Goal: Task Accomplishment & Management: Complete application form

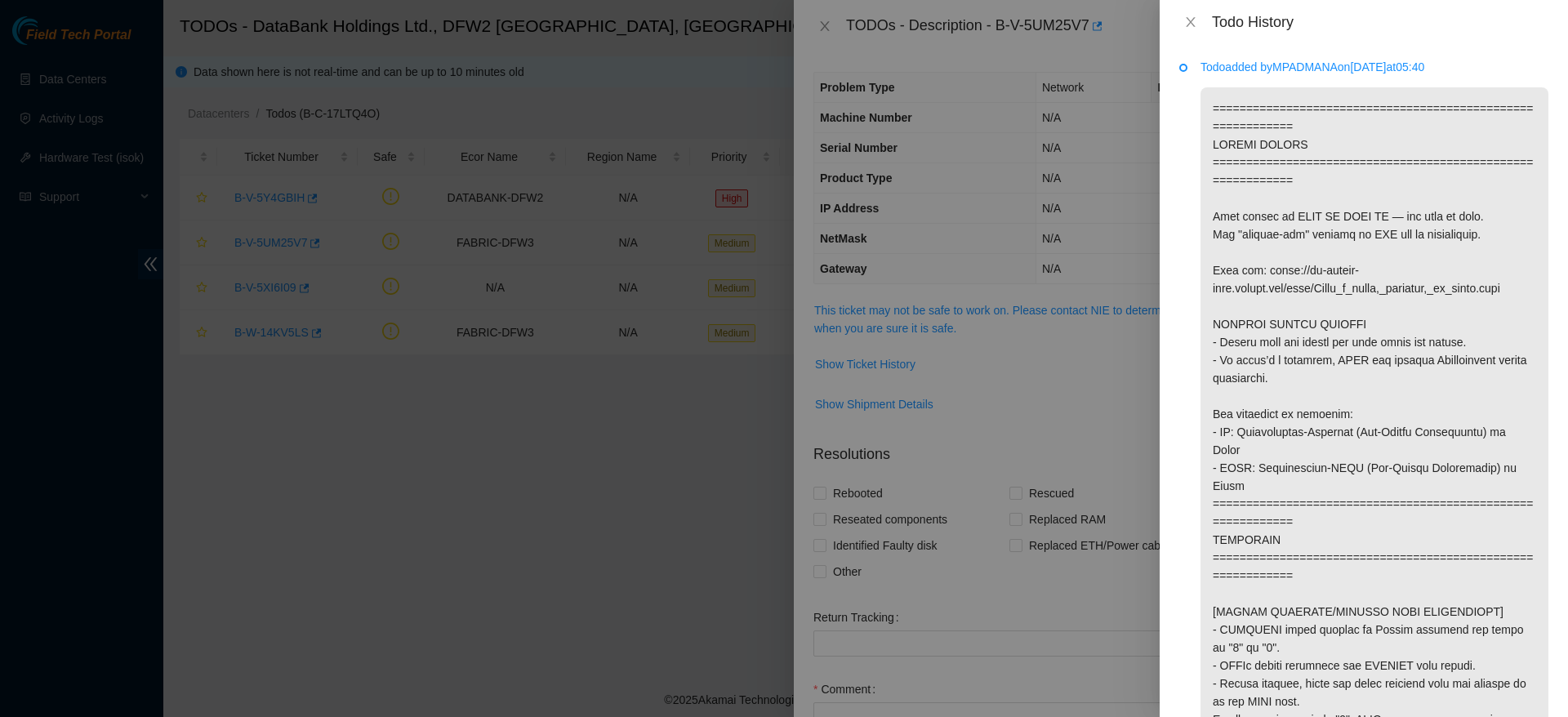
click at [1539, 413] on div "Todo added by MPADMANA on 2025-10-10 at 05:40" at bounding box center [1363, 380] width 408 height 673
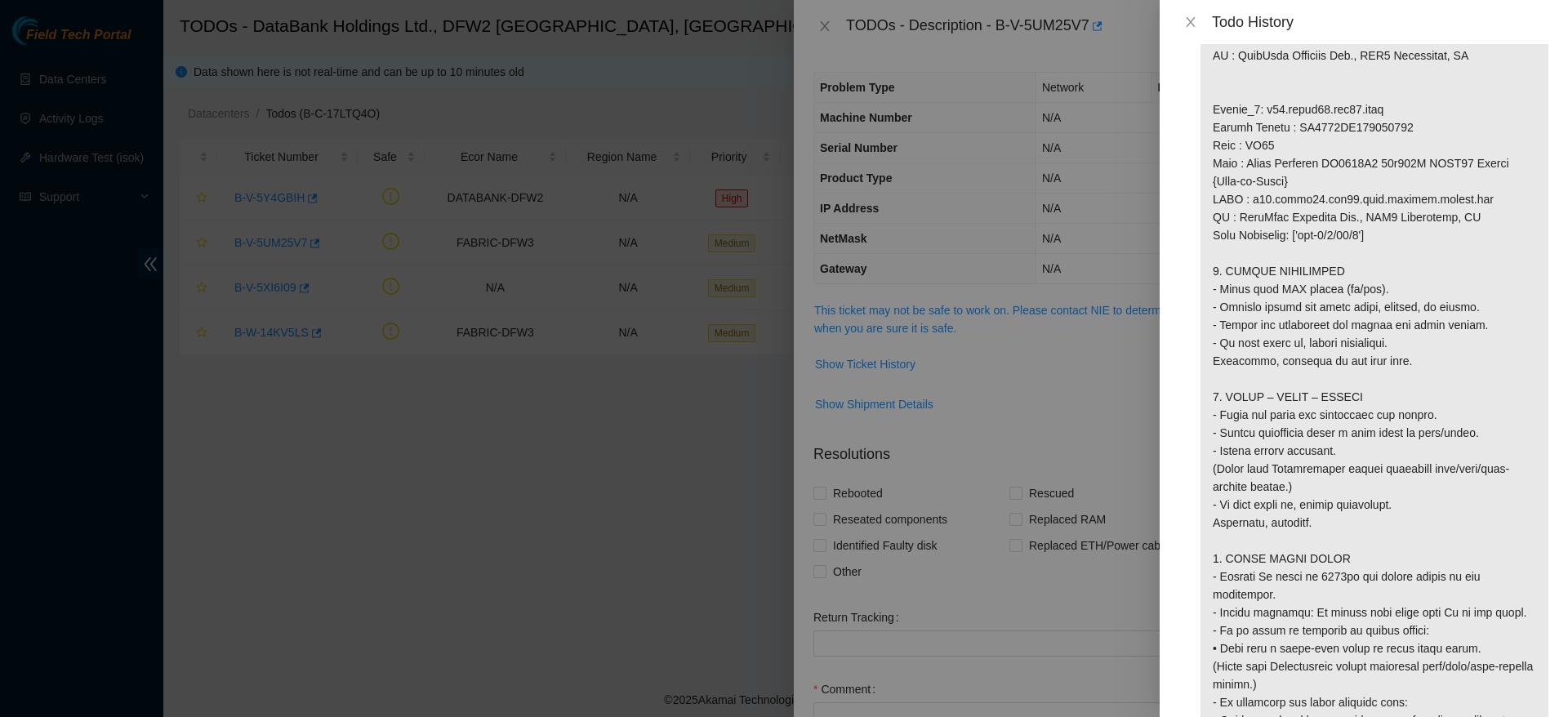
scroll to position [1712, 0]
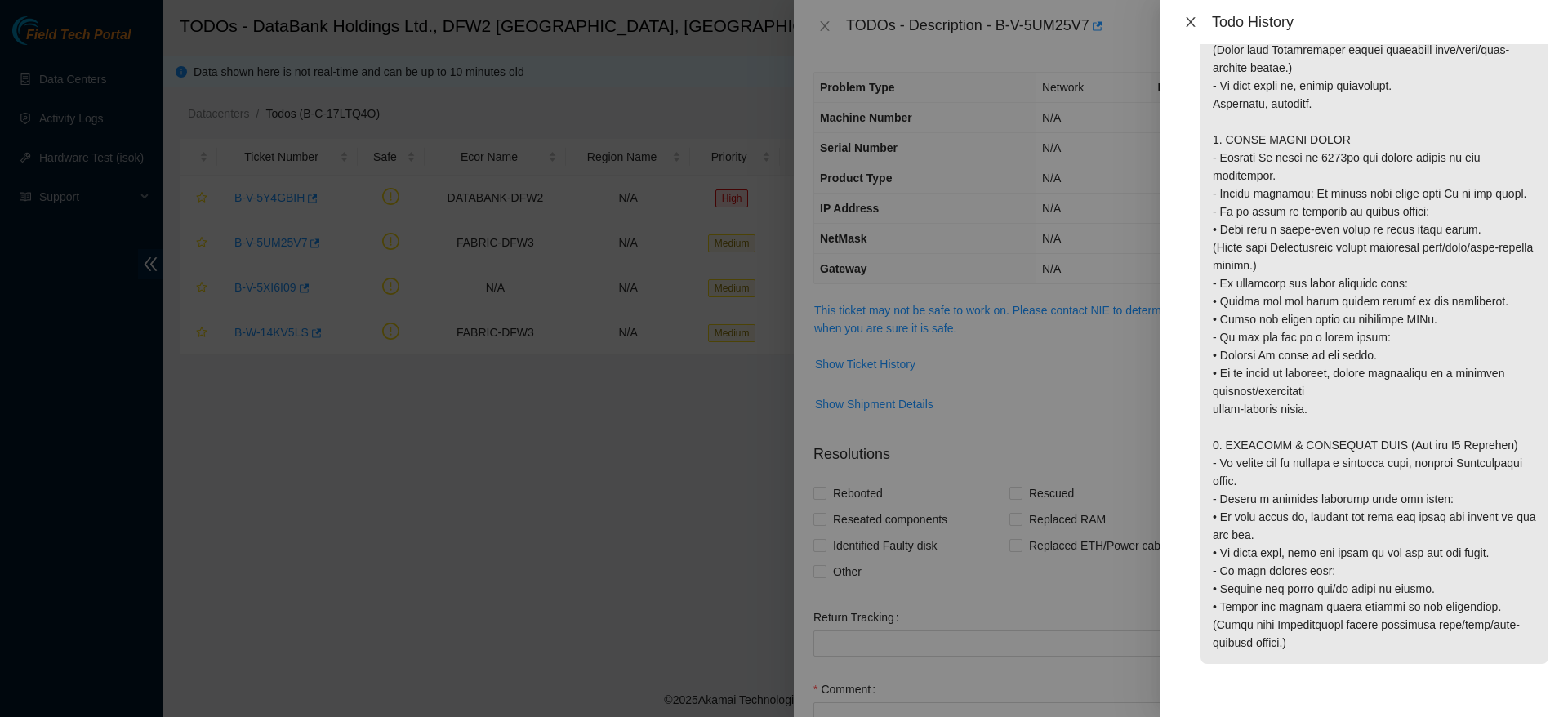
click at [1195, 27] on icon "close" at bounding box center [1191, 22] width 13 height 13
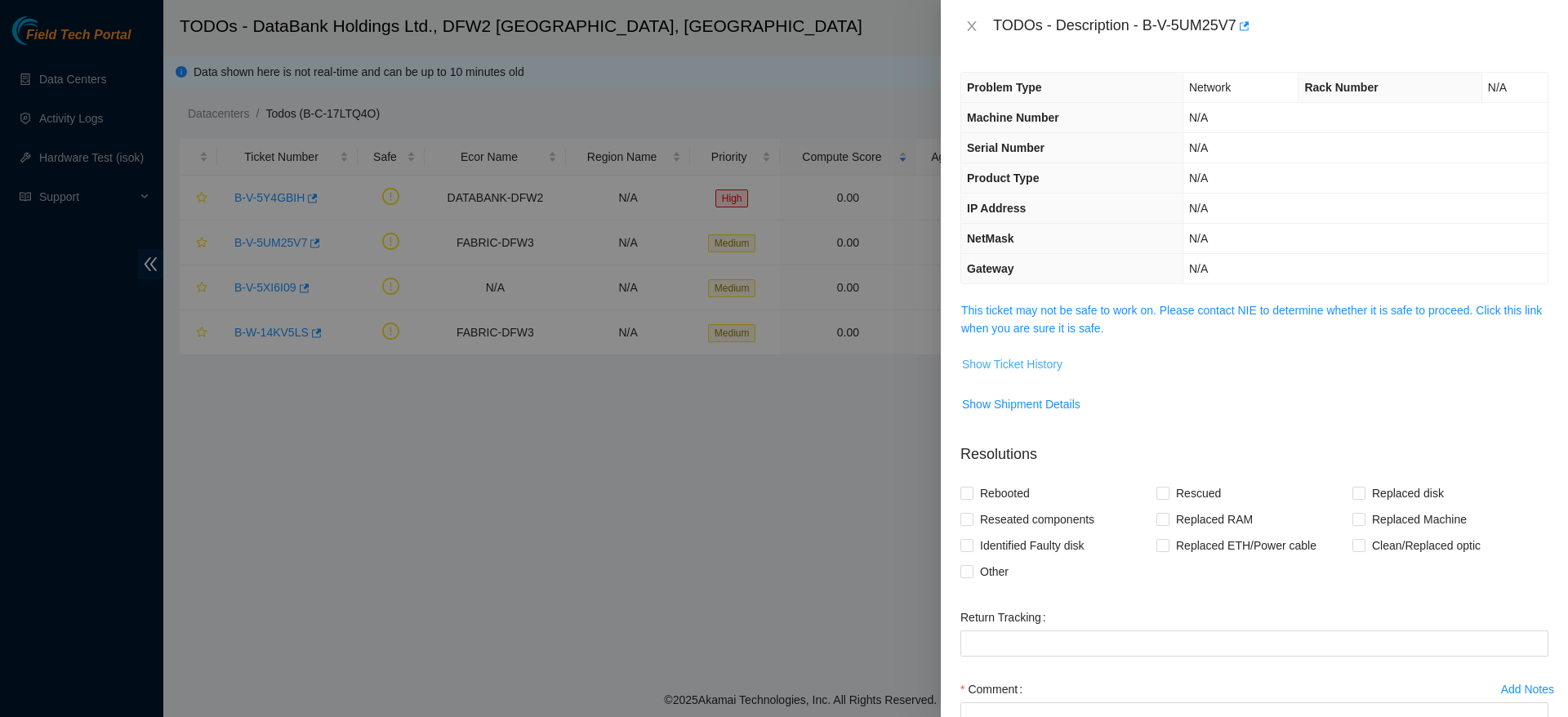
click at [1047, 372] on span "Show Ticket History" at bounding box center [1011, 364] width 100 height 18
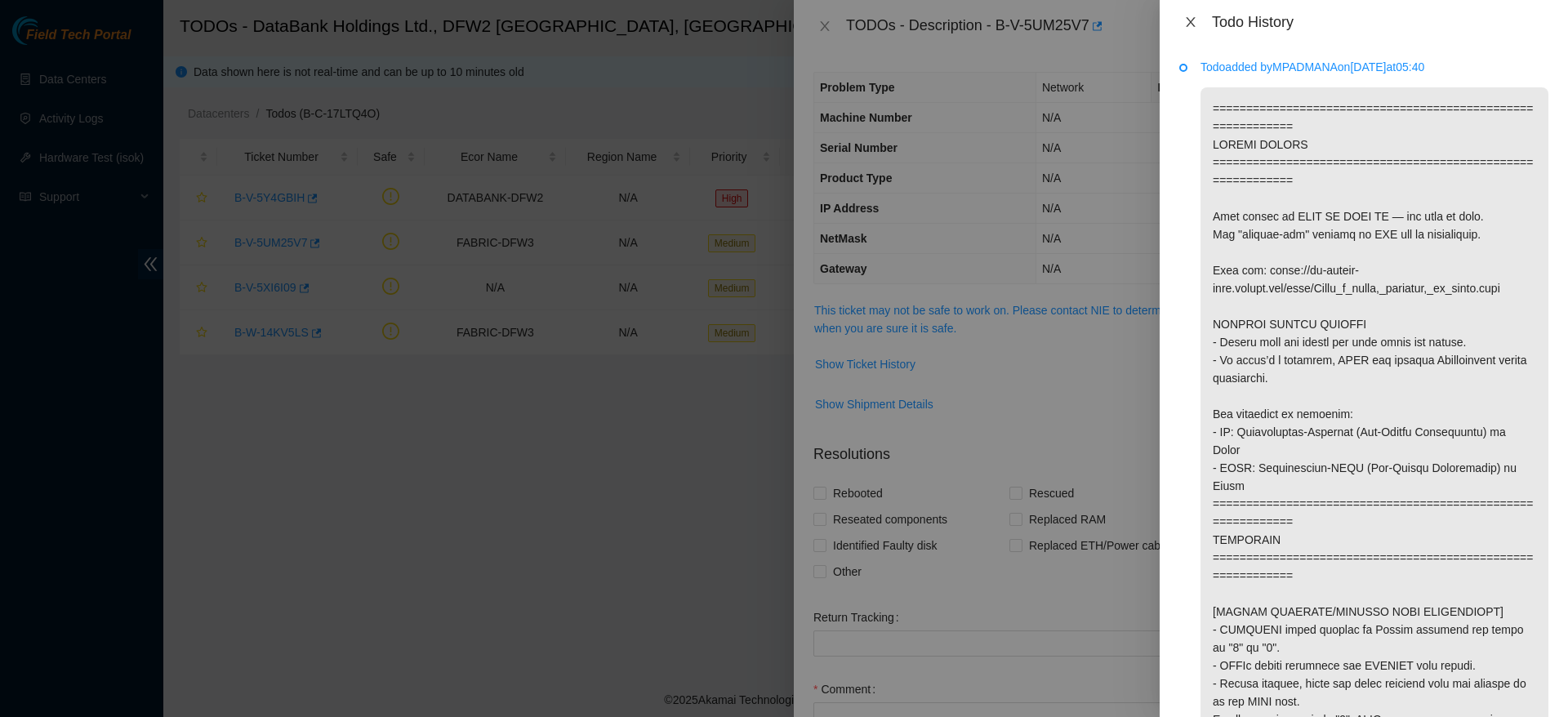
click at [1191, 15] on button "Close" at bounding box center [1191, 22] width 23 height 16
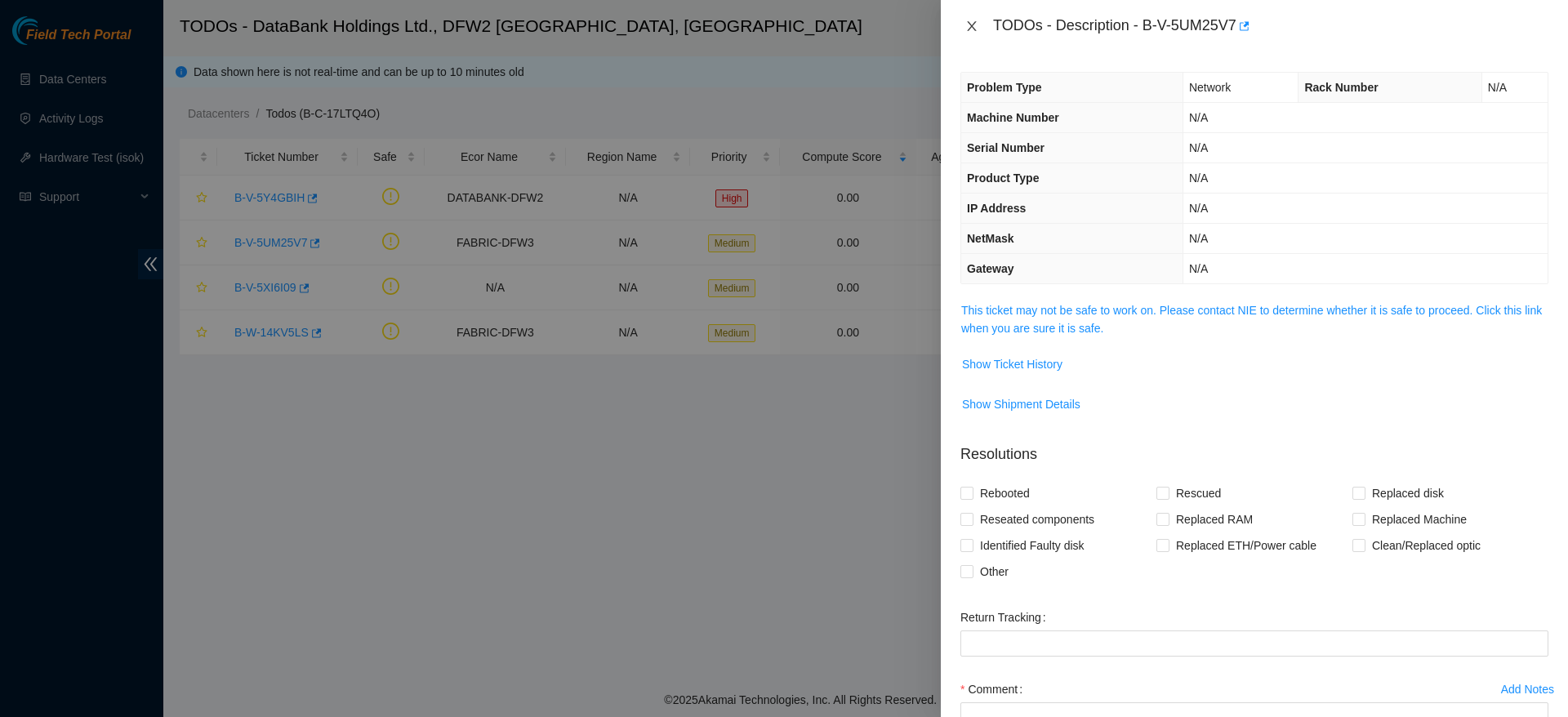
click at [967, 27] on icon "close" at bounding box center [971, 27] width 13 height 13
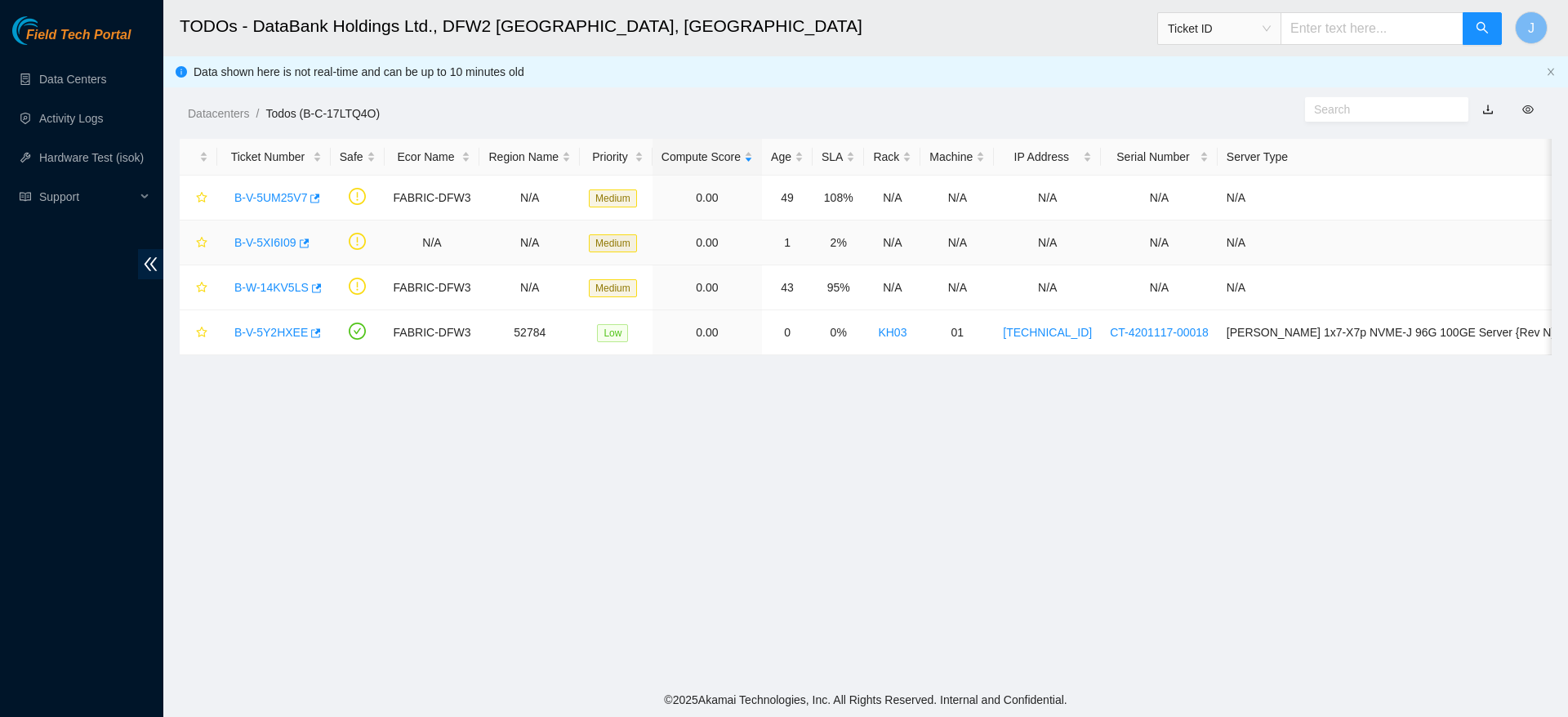
click at [257, 245] on link "B-V-5XI6I09" at bounding box center [265, 242] width 62 height 13
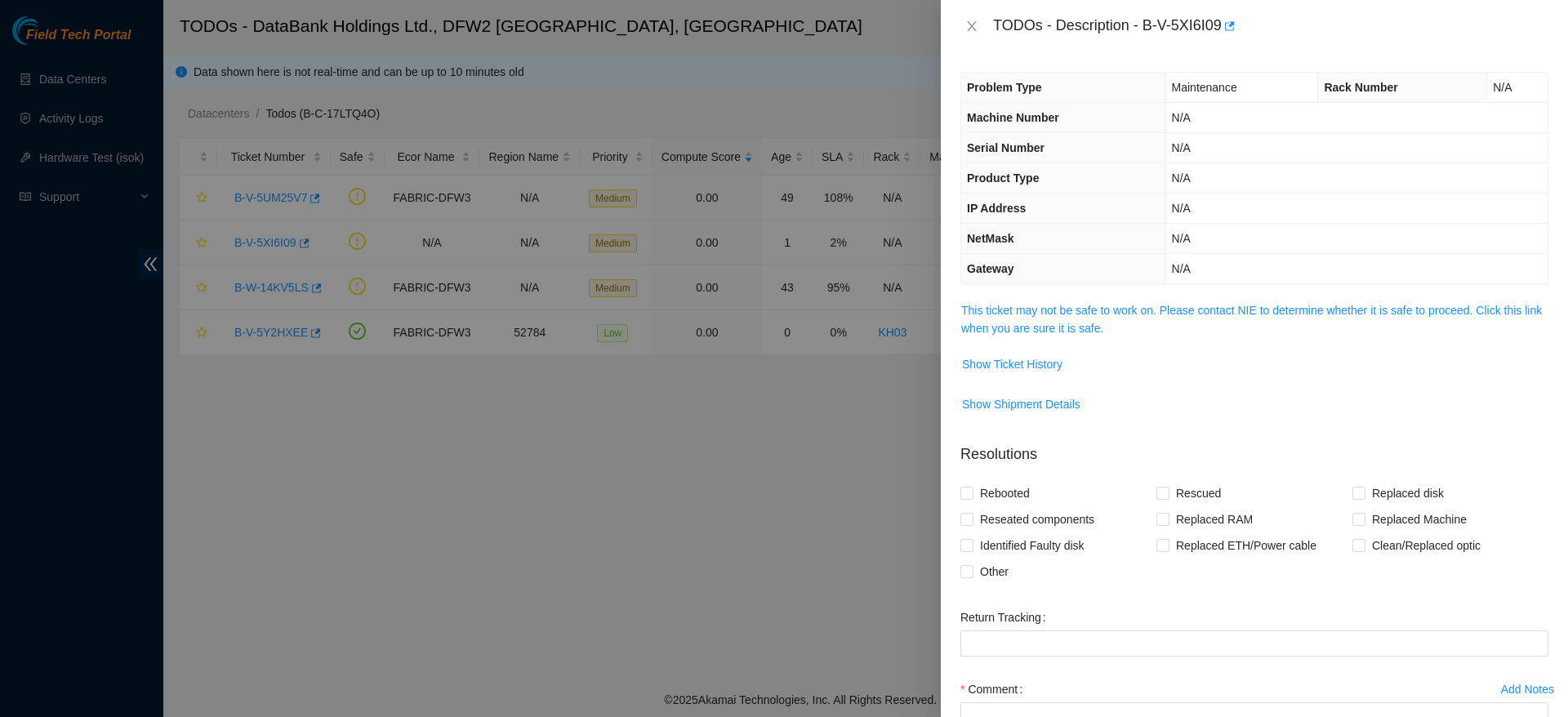
scroll to position [142, 0]
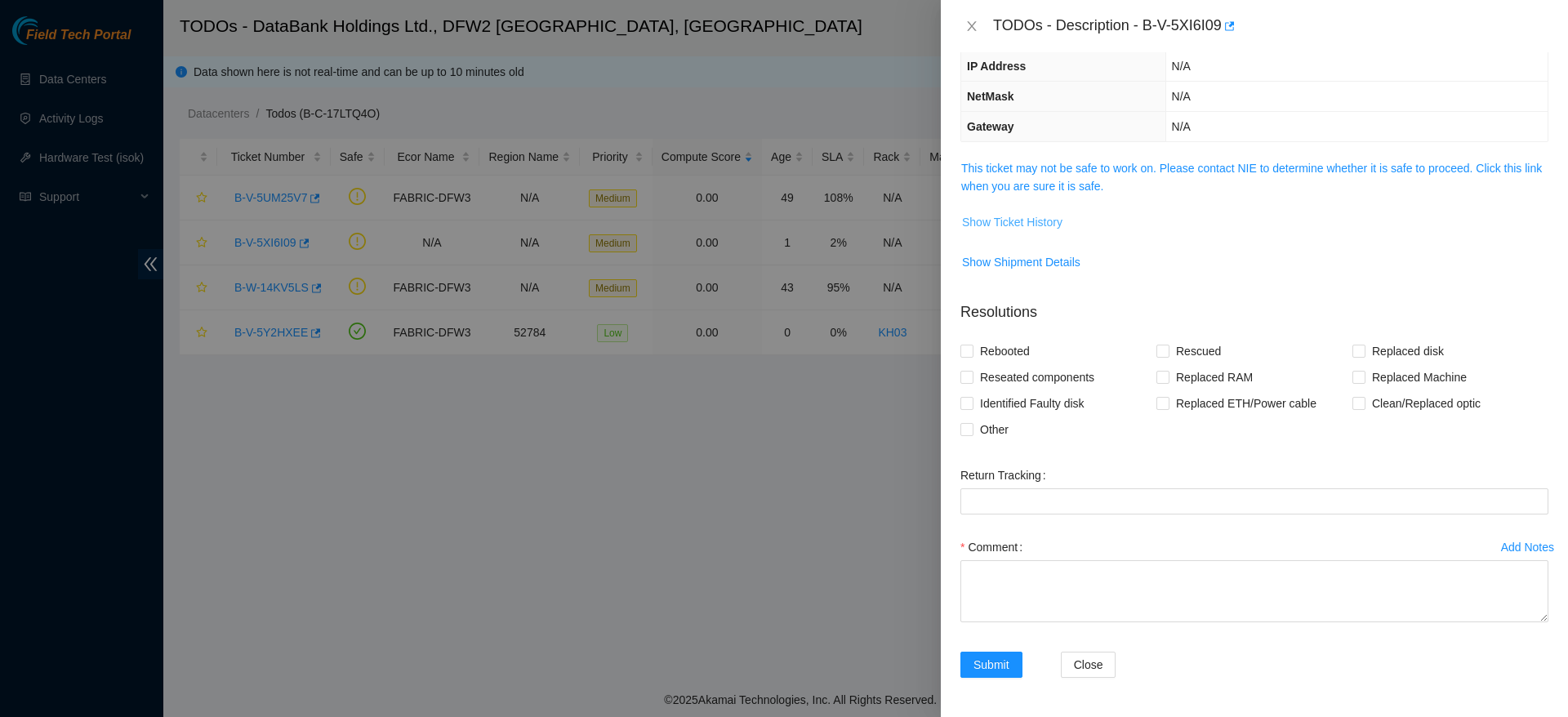
click at [1016, 215] on span "Show Ticket History" at bounding box center [1011, 222] width 100 height 18
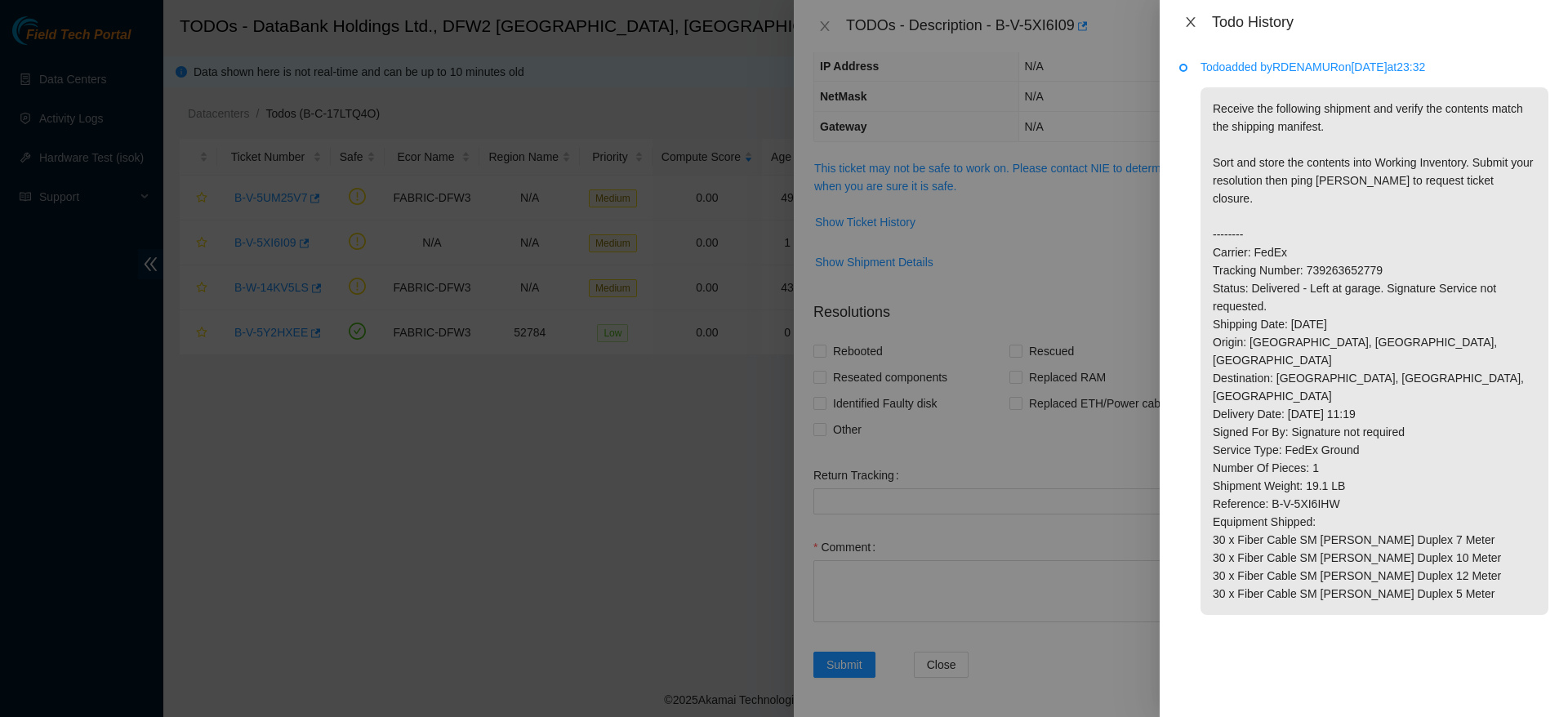
click at [1187, 26] on icon "close" at bounding box center [1190, 22] width 9 height 10
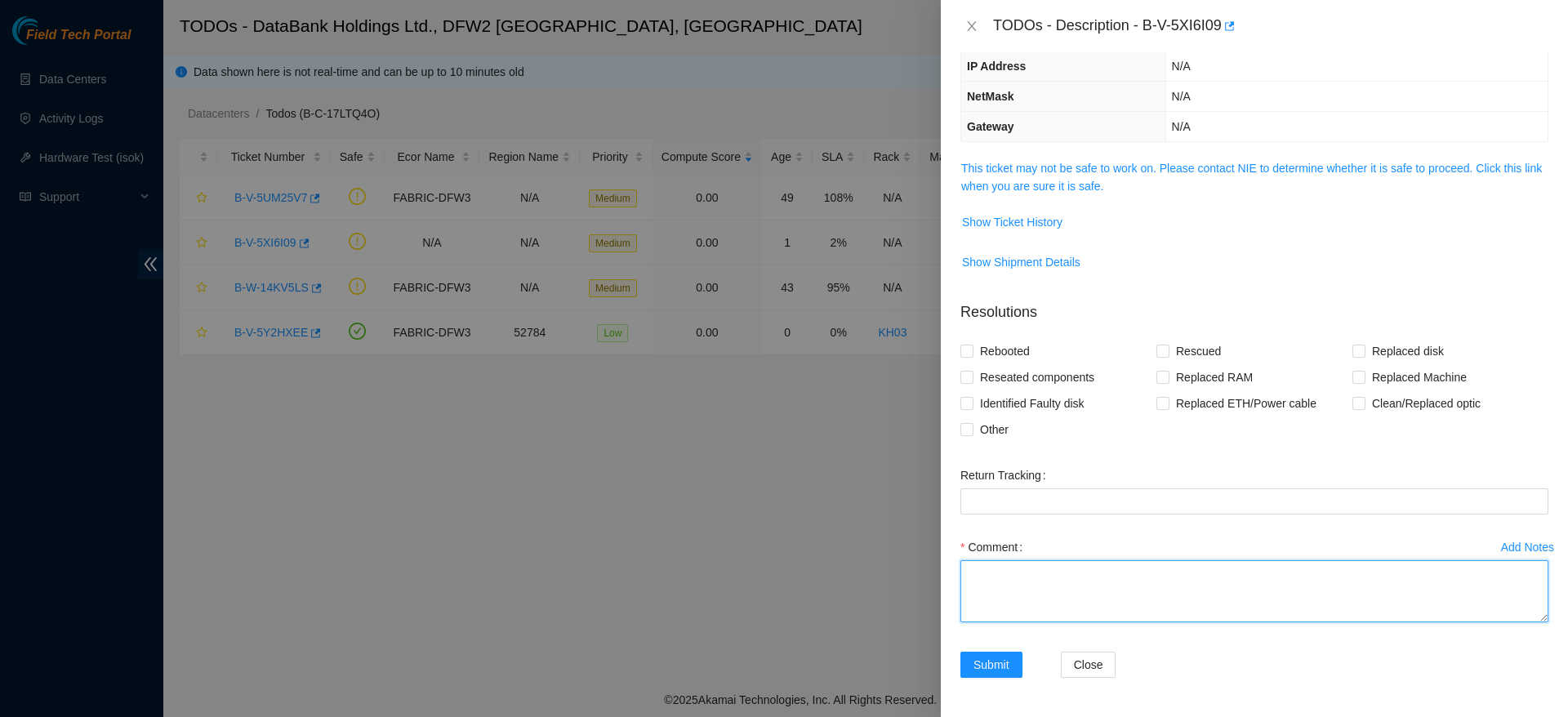
click at [1089, 611] on textarea "Comment" at bounding box center [1254, 591] width 588 height 62
click at [1059, 579] on textarea "worked with Ryan, was advised to submit reso" at bounding box center [1254, 591] width 588 height 62
type textarea "worked with Ryan and confirmed contents, was advised to submit reso"
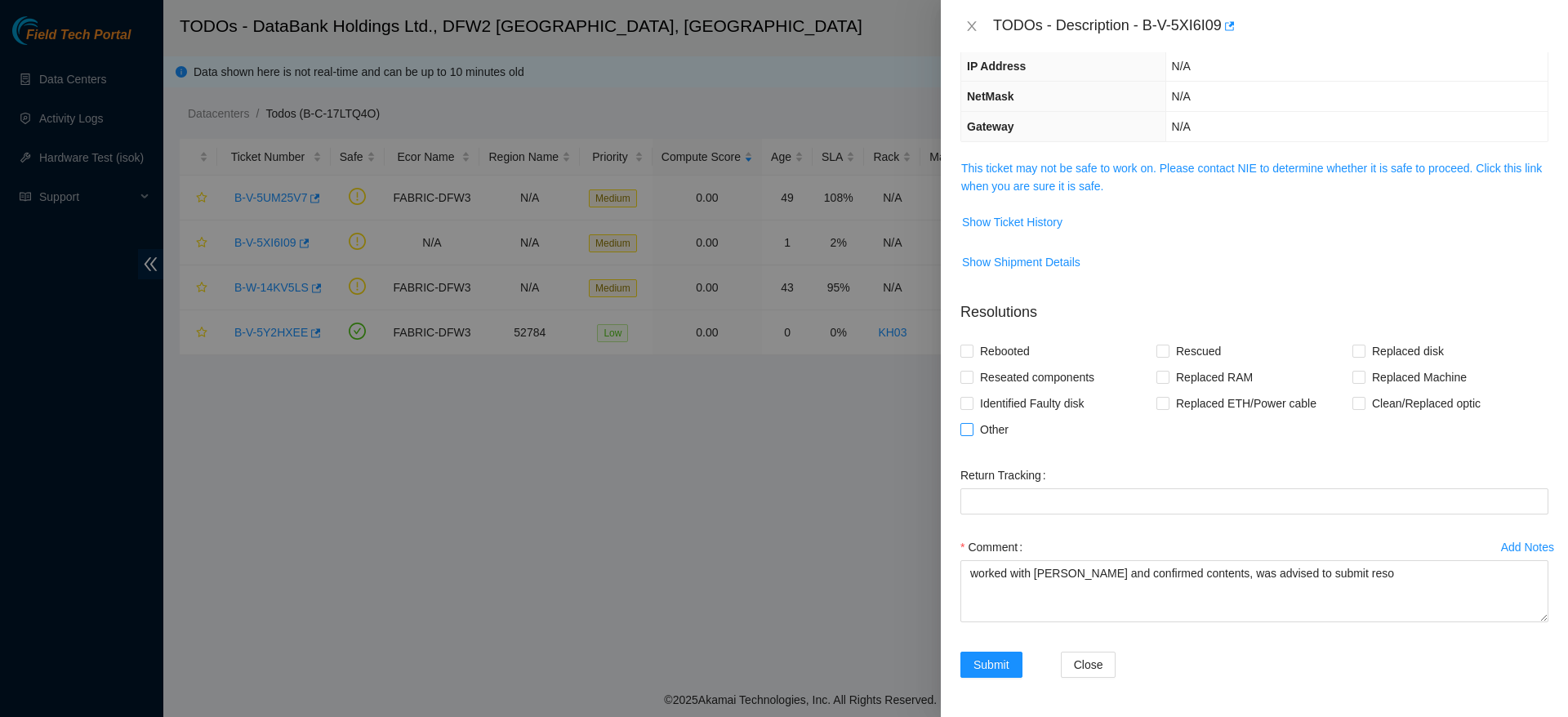
click at [992, 422] on span "Other" at bounding box center [994, 429] width 41 height 26
click at [971, 423] on input "Other" at bounding box center [966, 429] width 12 height 12
checkbox input "true"
click at [1000, 661] on span "Submit" at bounding box center [991, 665] width 36 height 18
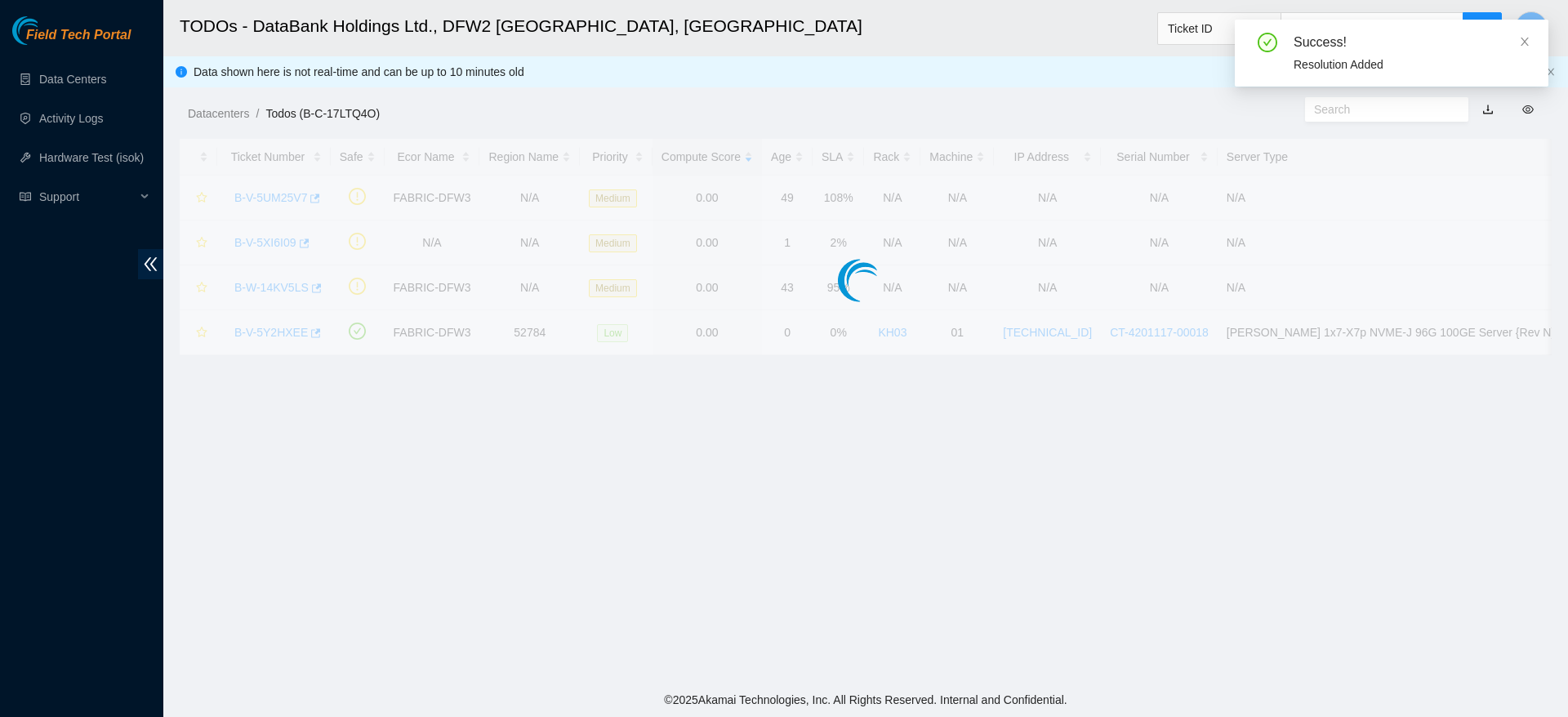
scroll to position [214, 0]
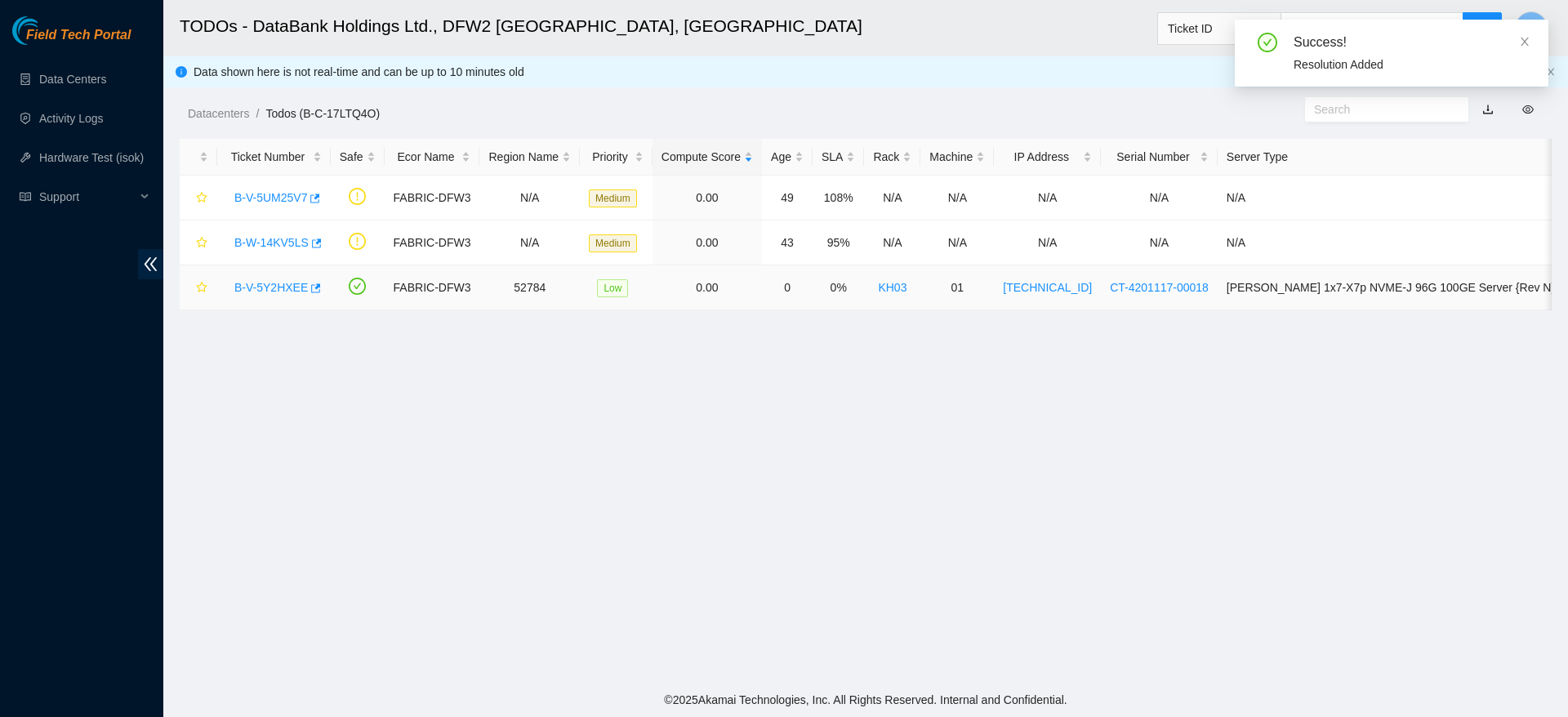
click at [265, 291] on link "B-V-5Y2HXEE" at bounding box center [270, 288] width 74 height 13
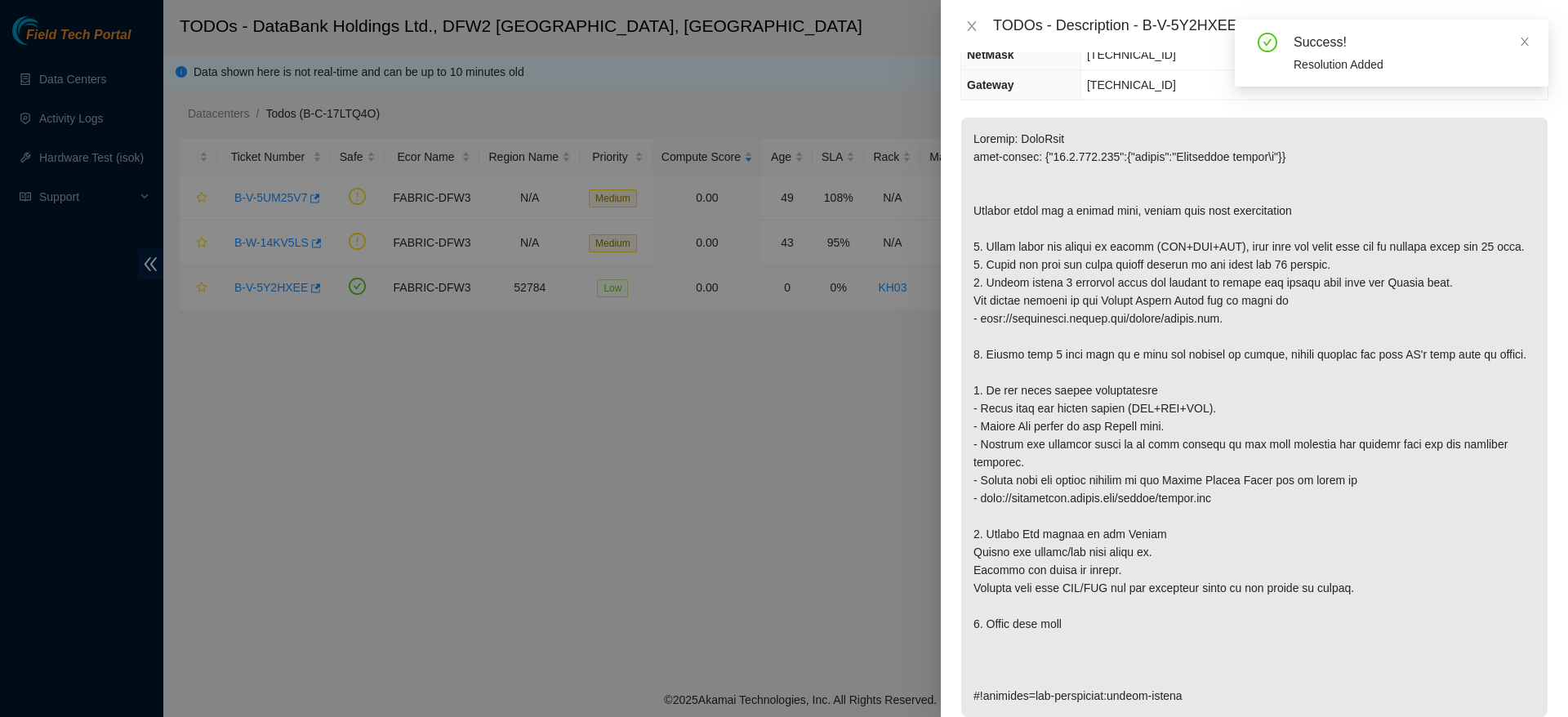
scroll to position [142, 0]
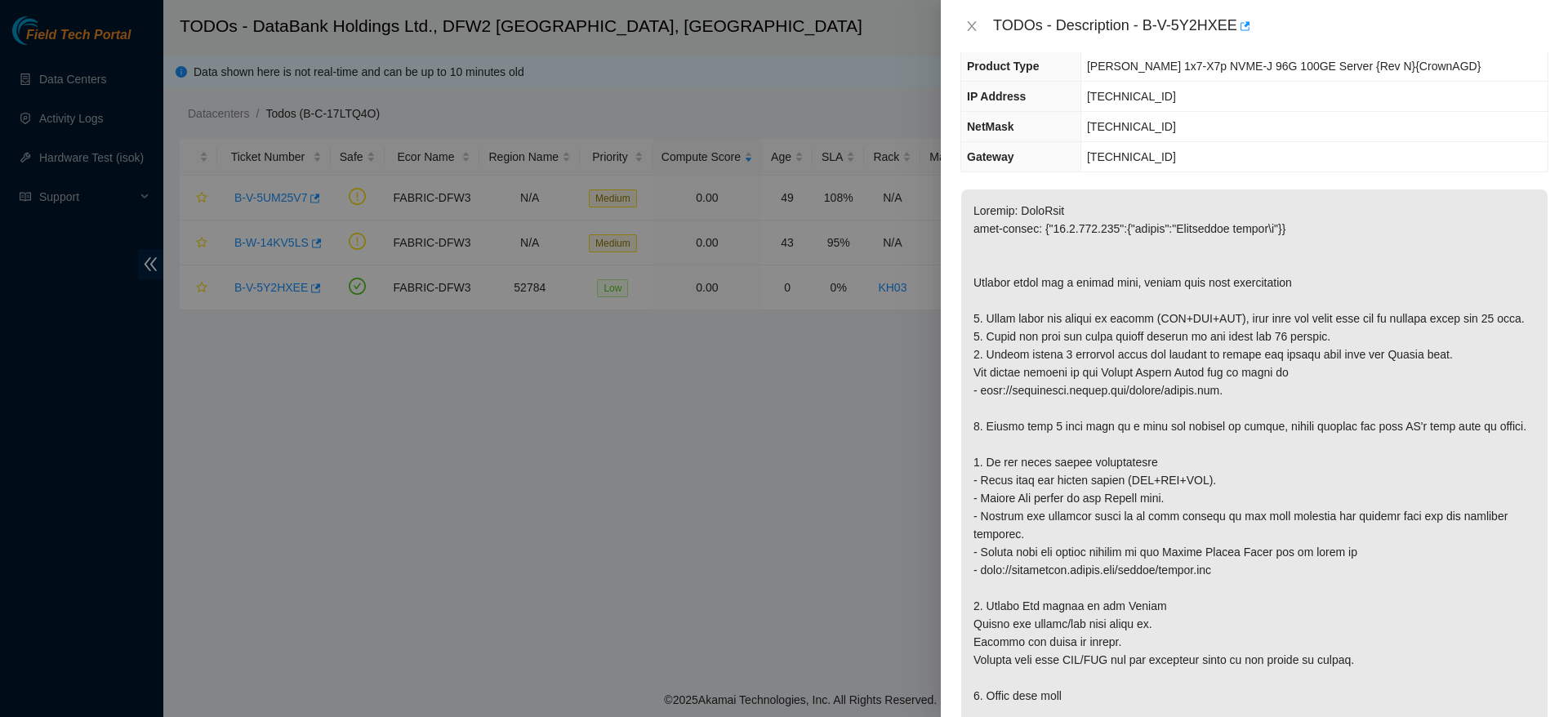
click at [1132, 232] on p at bounding box center [1254, 489] width 587 height 599
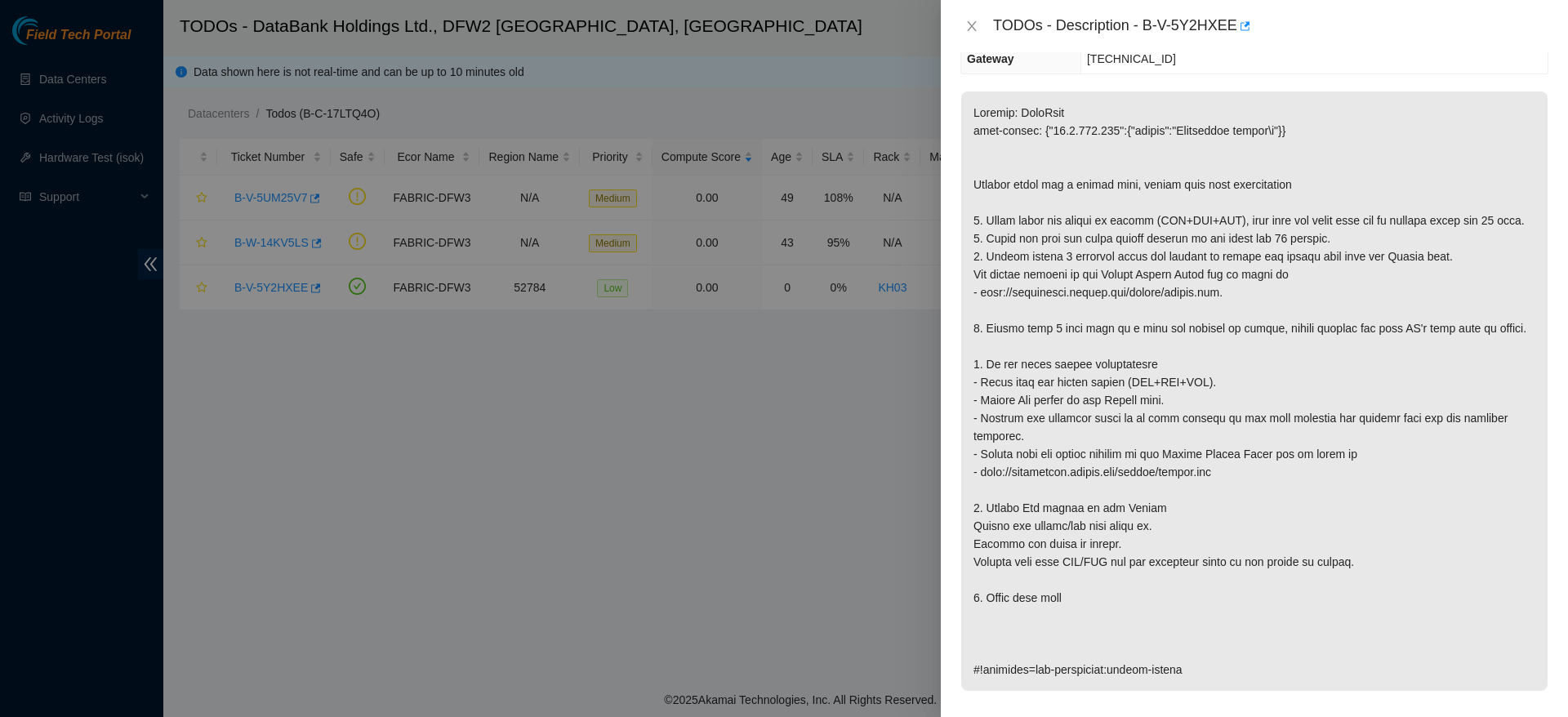
scroll to position [240, 0]
click at [1270, 518] on p at bounding box center [1254, 391] width 587 height 599
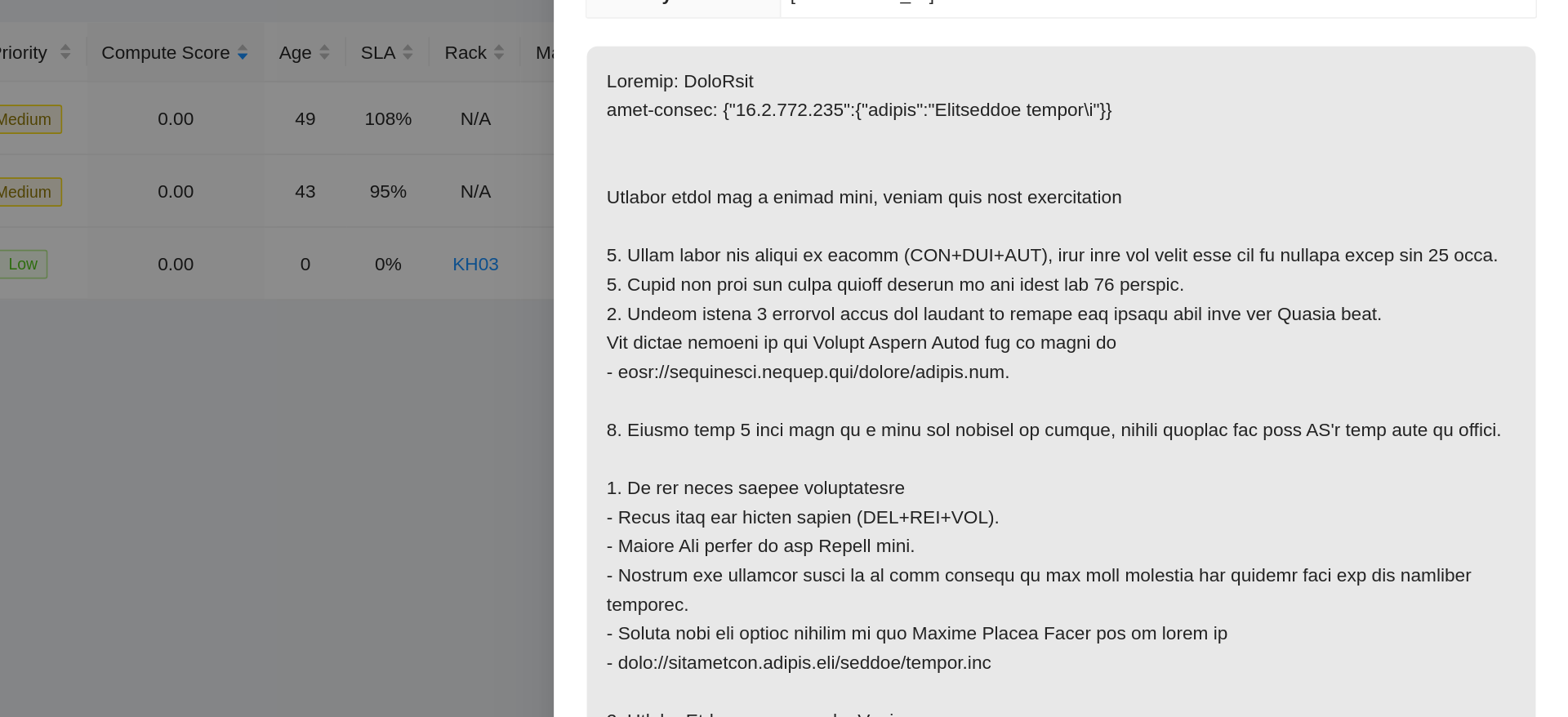
scroll to position [179, 0]
click at [1287, 424] on p at bounding box center [1254, 452] width 587 height 599
click at [1517, 358] on p at bounding box center [1254, 452] width 587 height 599
click at [1334, 420] on p at bounding box center [1254, 452] width 587 height 599
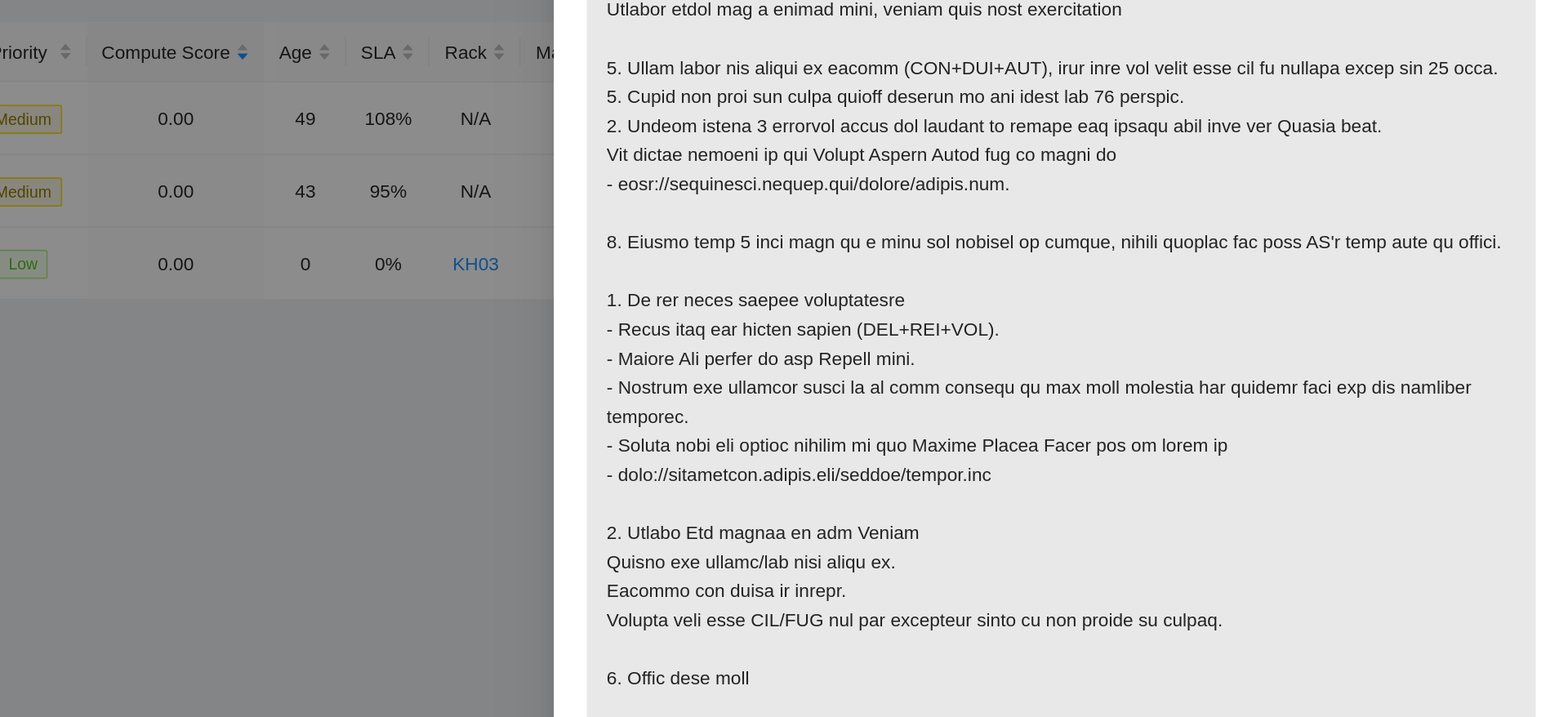
scroll to position [0, 0]
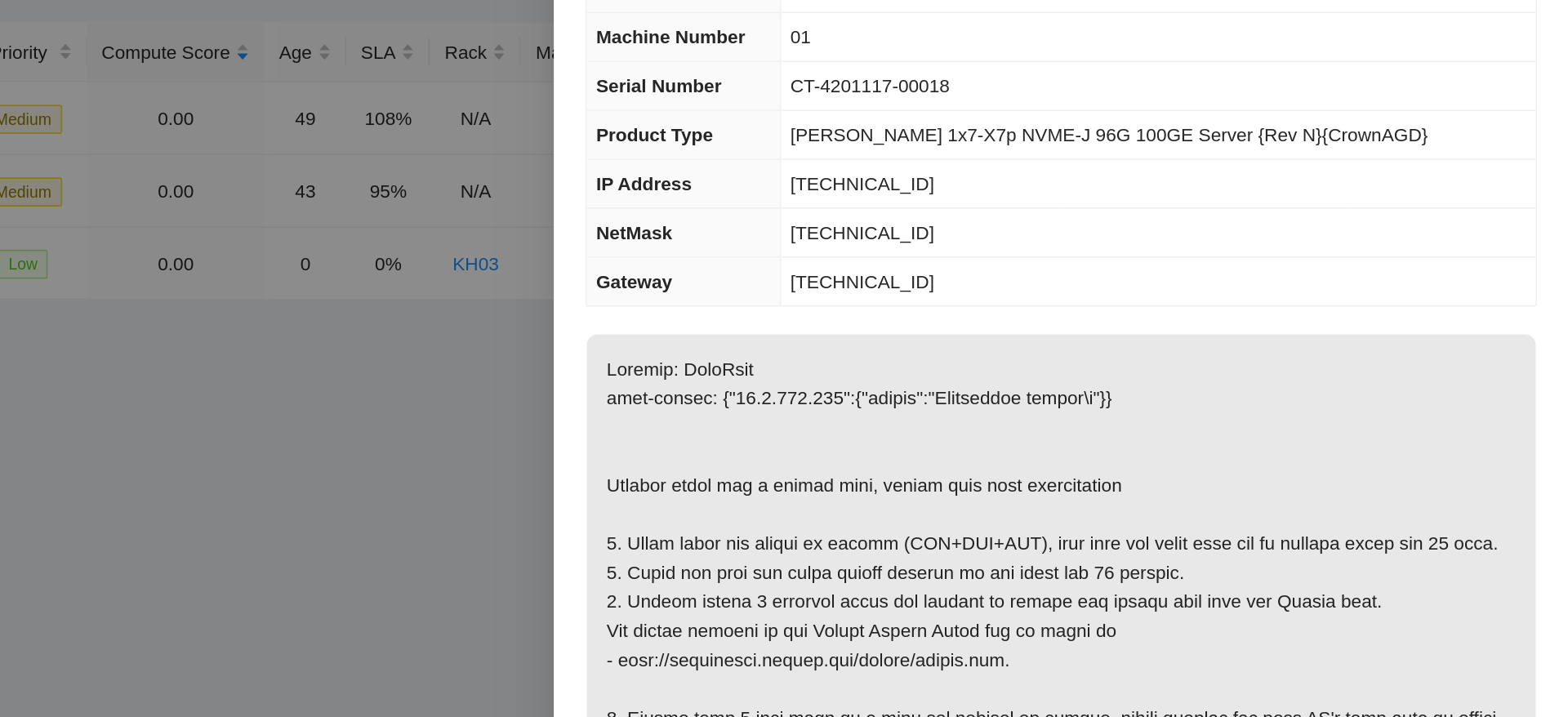
click at [1285, 242] on td "23.0.163.228" at bounding box center [1313, 239] width 467 height 30
click at [1137, 237] on span "23.0.163.228" at bounding box center [1131, 238] width 89 height 13
copy span "23.0.163.228"
click at [1210, 375] on p at bounding box center [1254, 632] width 587 height 599
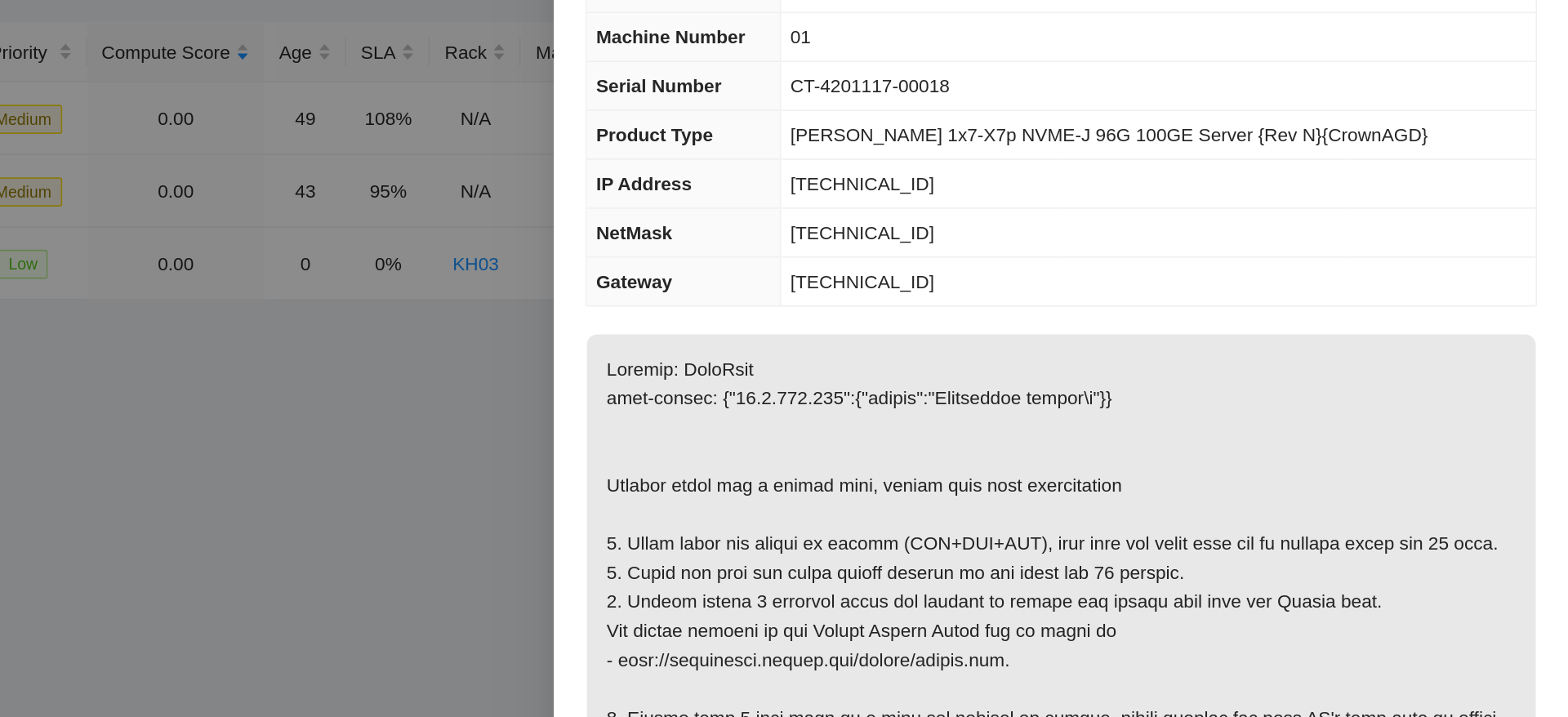
click at [1153, 268] on span "255.255.255.224" at bounding box center [1131, 269] width 89 height 13
copy span "255.255.255.224"
click at [1402, 338] on p at bounding box center [1254, 632] width 587 height 599
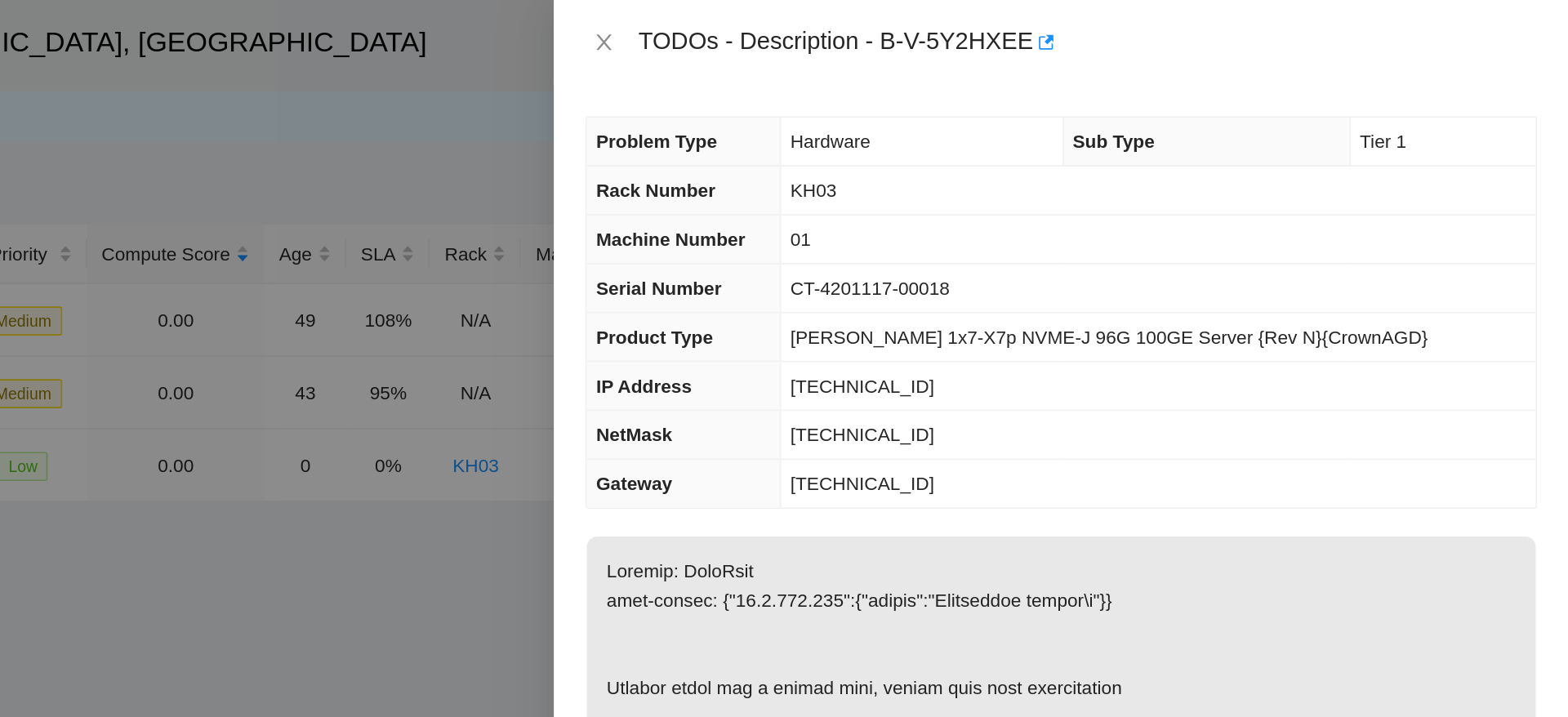
click at [1111, 119] on span "KH03" at bounding box center [1101, 118] width 28 height 13
copy span "KH03"
click at [1255, 217] on td "Ciara 1x7-X7p NVME-J 96G 100GE Server {Rev N}{CrownAGD}" at bounding box center [1313, 208] width 467 height 30
click at [1158, 181] on span "CT-4201117-00018" at bounding box center [1136, 178] width 99 height 13
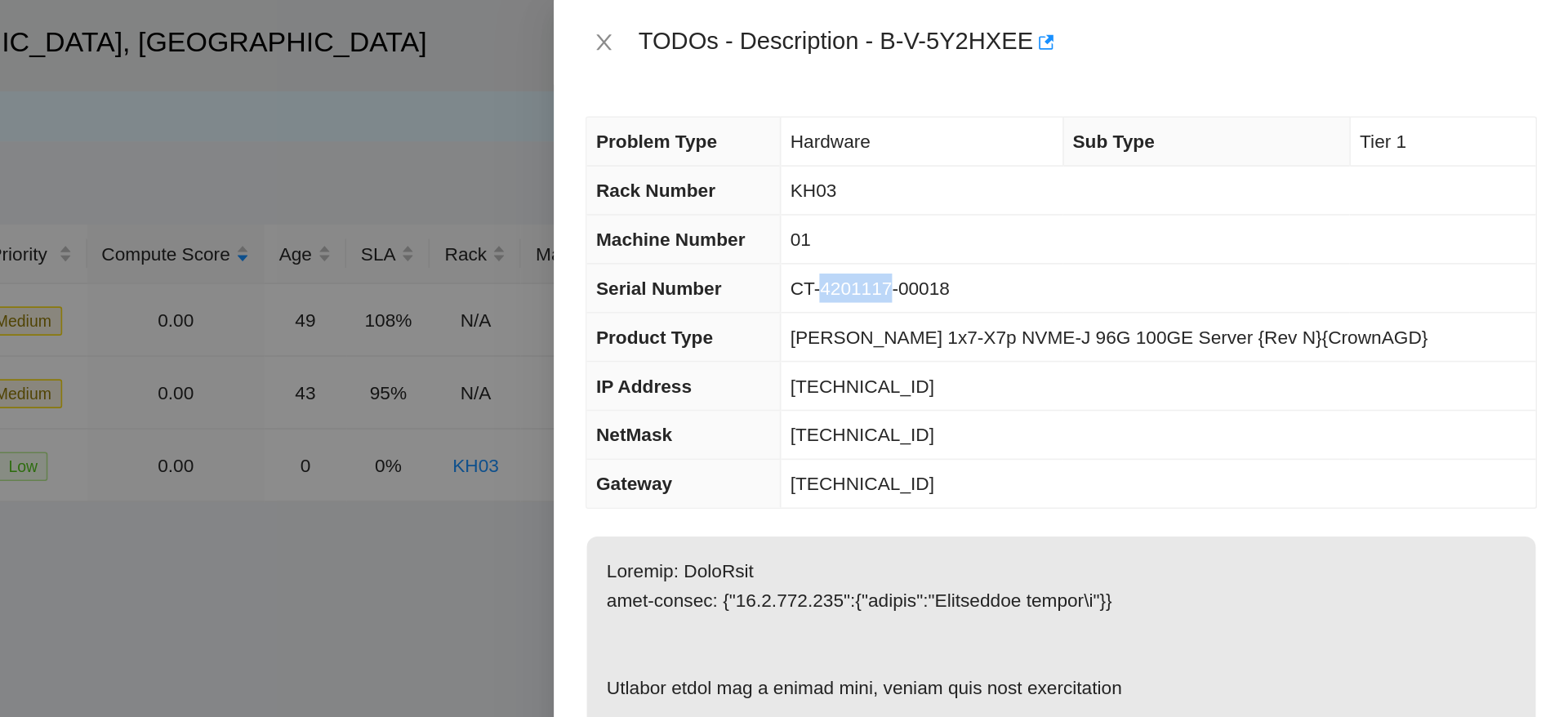
click at [1158, 181] on span "CT-4201117-00018" at bounding box center [1136, 178] width 99 height 13
copy span "CT-4201117-00018"
click at [1298, 151] on td "01" at bounding box center [1313, 148] width 467 height 30
click at [1129, 238] on span "23.0.163.228" at bounding box center [1131, 238] width 89 height 13
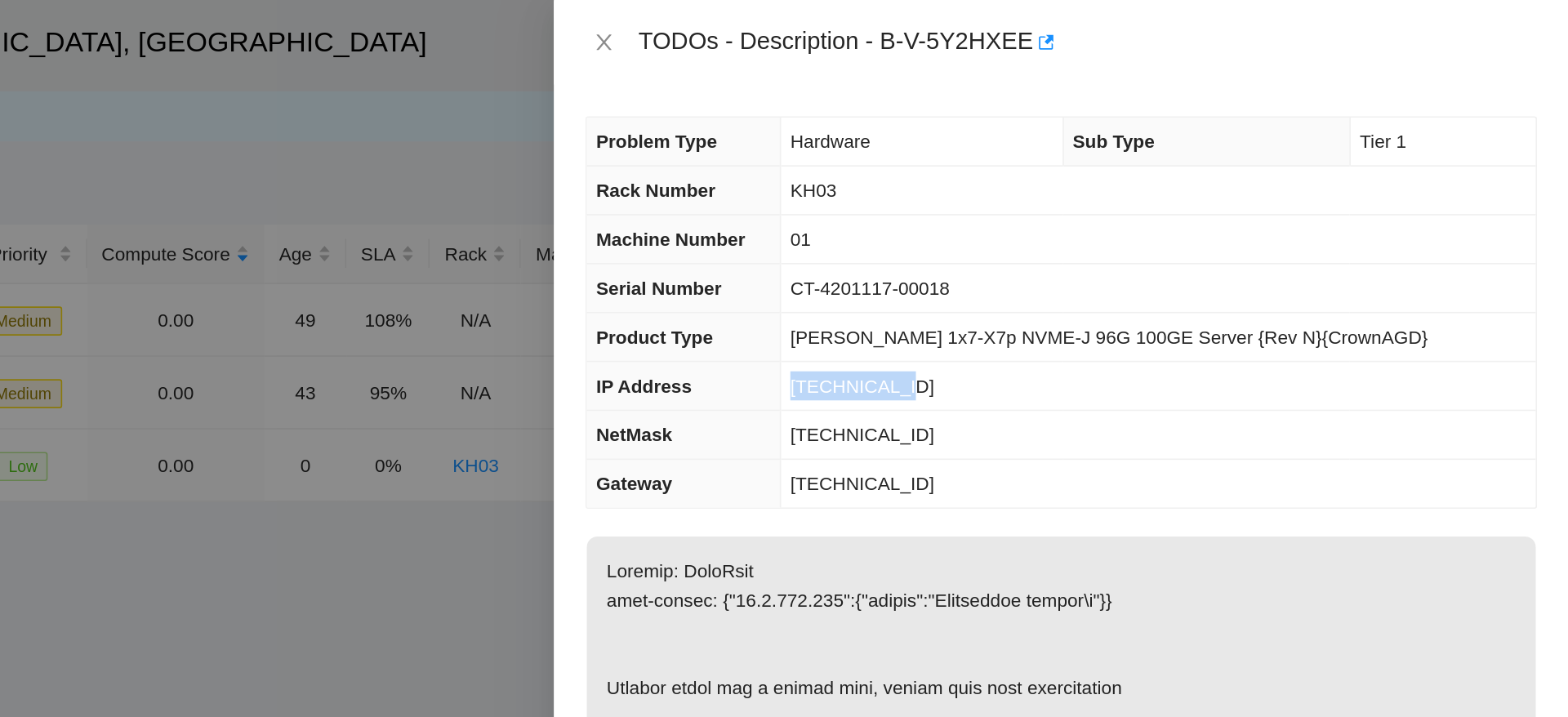
click at [1129, 238] on span "23.0.163.228" at bounding box center [1131, 238] width 89 height 13
copy span "23.0.163.228"
click at [1288, 237] on td "23.0.163.228" at bounding box center [1313, 239] width 467 height 30
click at [1154, 269] on span "255.255.255.224" at bounding box center [1131, 269] width 89 height 13
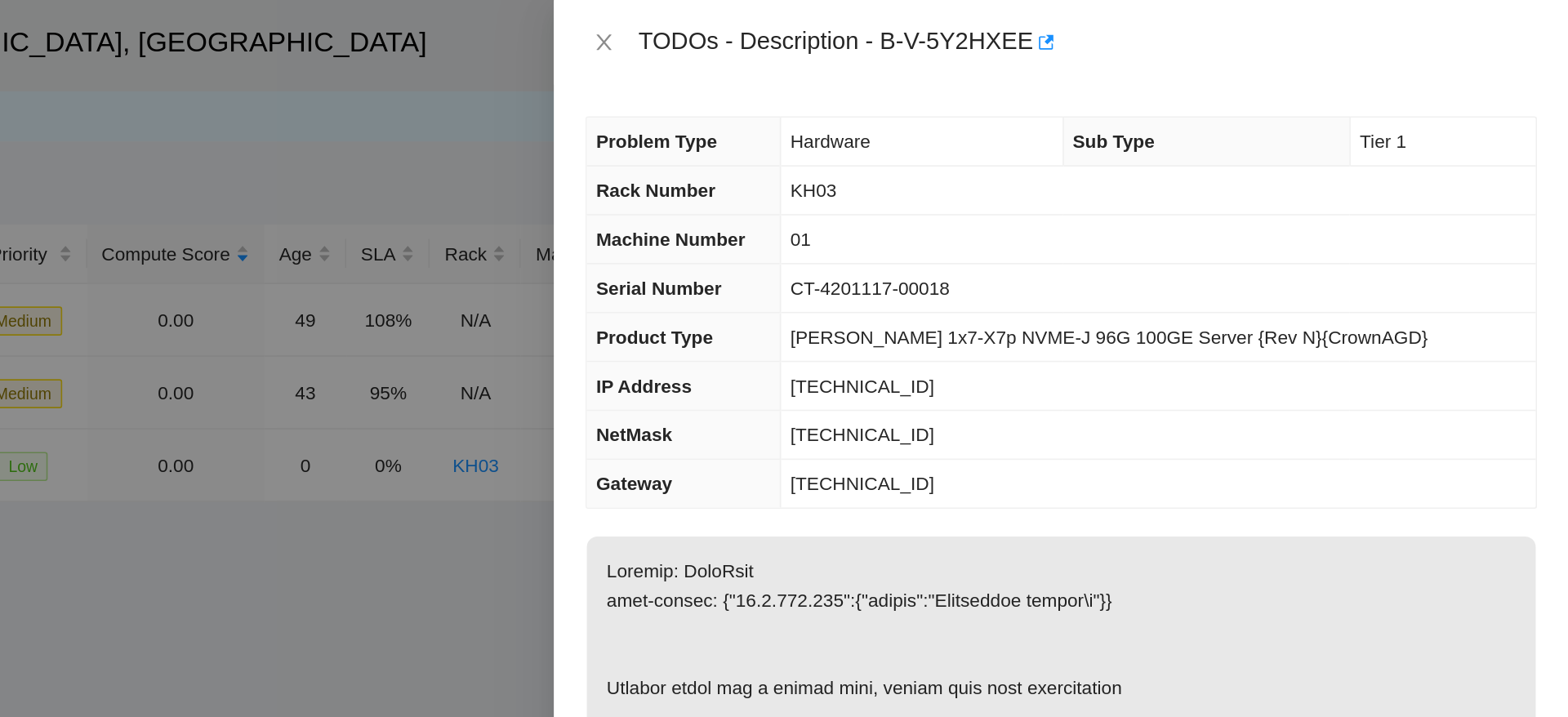
copy span "255.255.255.224"
click at [1376, 219] on td "Ciara 1x7-X7p NVME-J 96G 100GE Server {Rev N}{CrownAGD}" at bounding box center [1313, 208] width 467 height 30
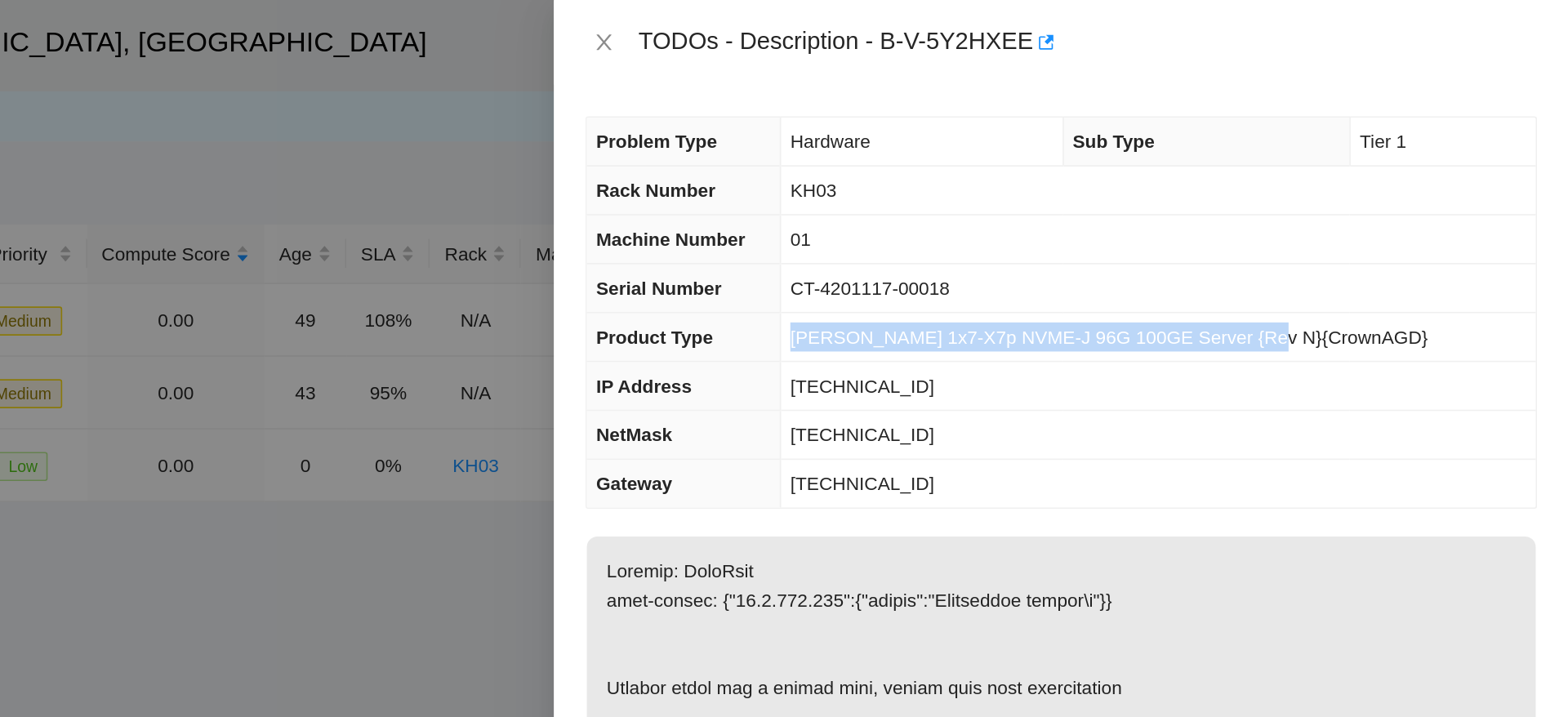
drag, startPoint x: 1373, startPoint y: 198, endPoint x: 1063, endPoint y: 217, distance: 310.6
click at [1063, 217] on tr "Product Type Ciara 1x7-X7p NVME-J 96G 100GE Server {Rev N}{CrownAGD}" at bounding box center [1254, 208] width 587 height 30
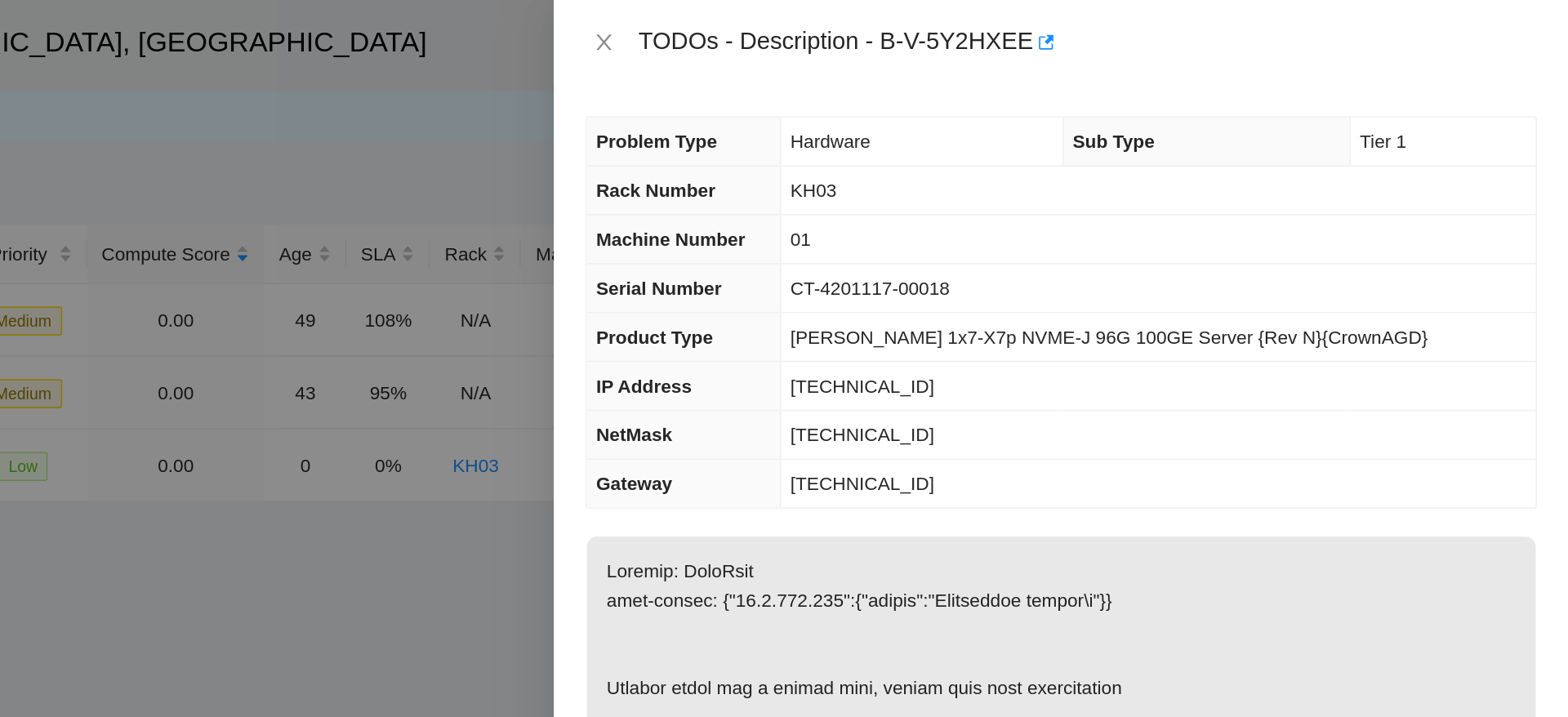
click at [1385, 203] on span "Ciara 1x7-X7p NVME-J 96G 100GE Server {Rev N}{CrownAGD}" at bounding box center [1283, 208] width 393 height 13
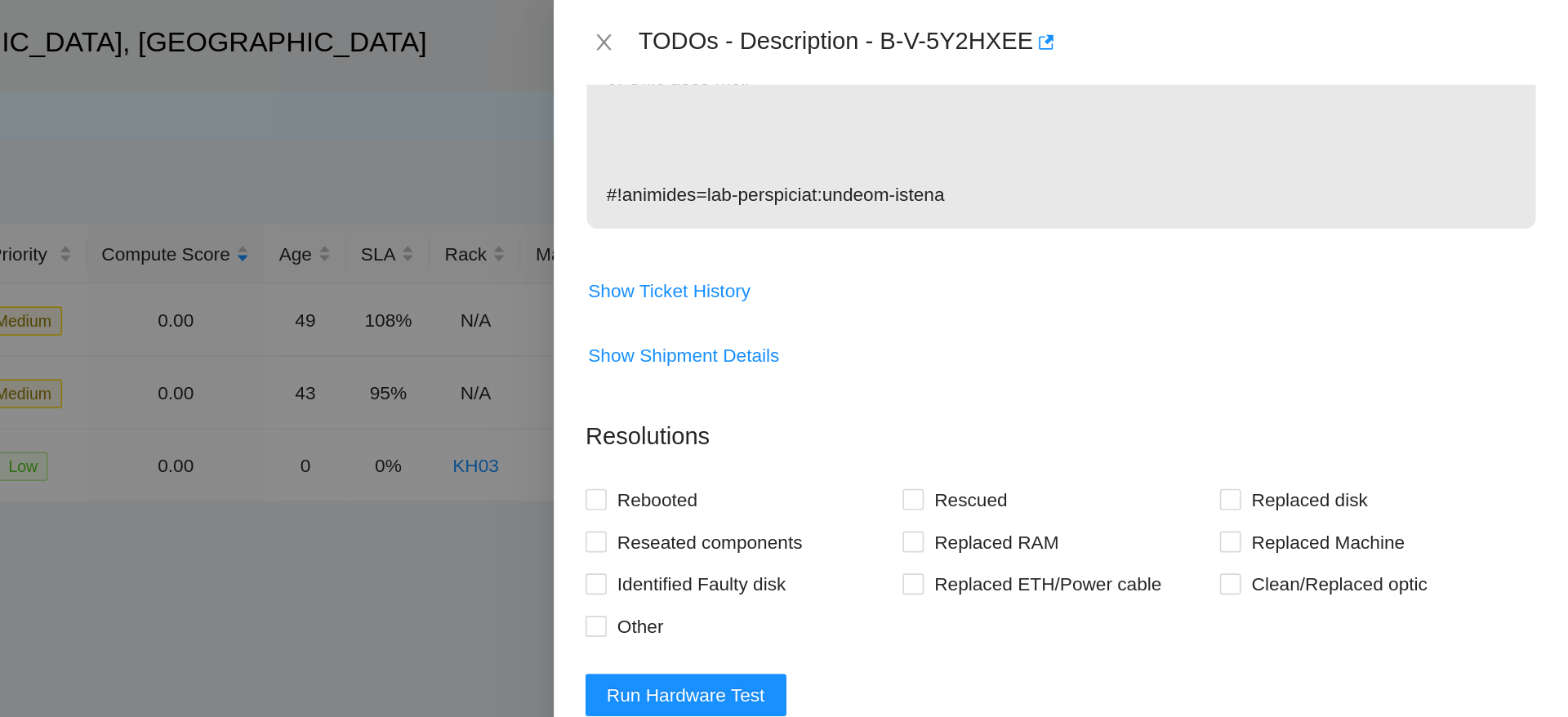
scroll to position [892, 0]
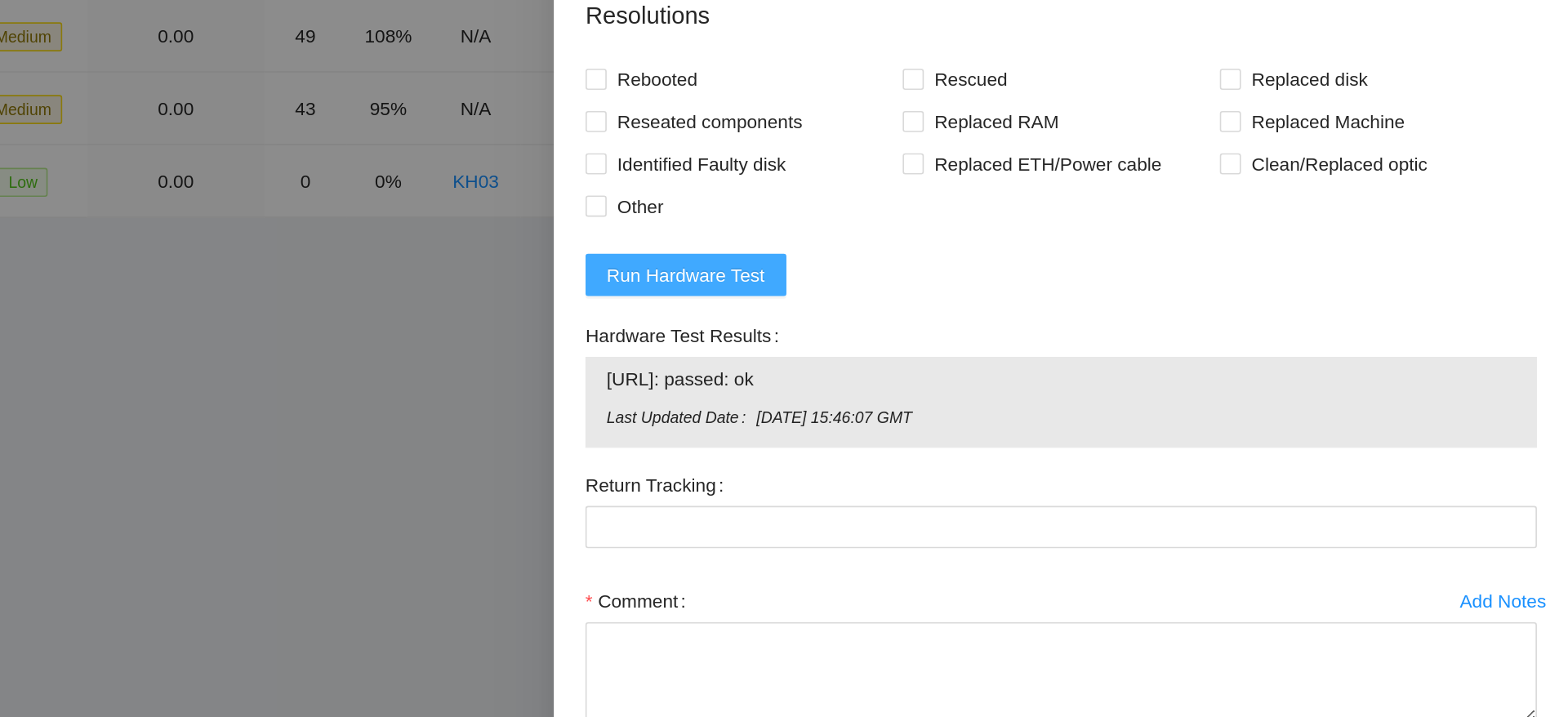
click at [1037, 344] on span "Run Hardware Test" at bounding box center [1022, 345] width 98 height 18
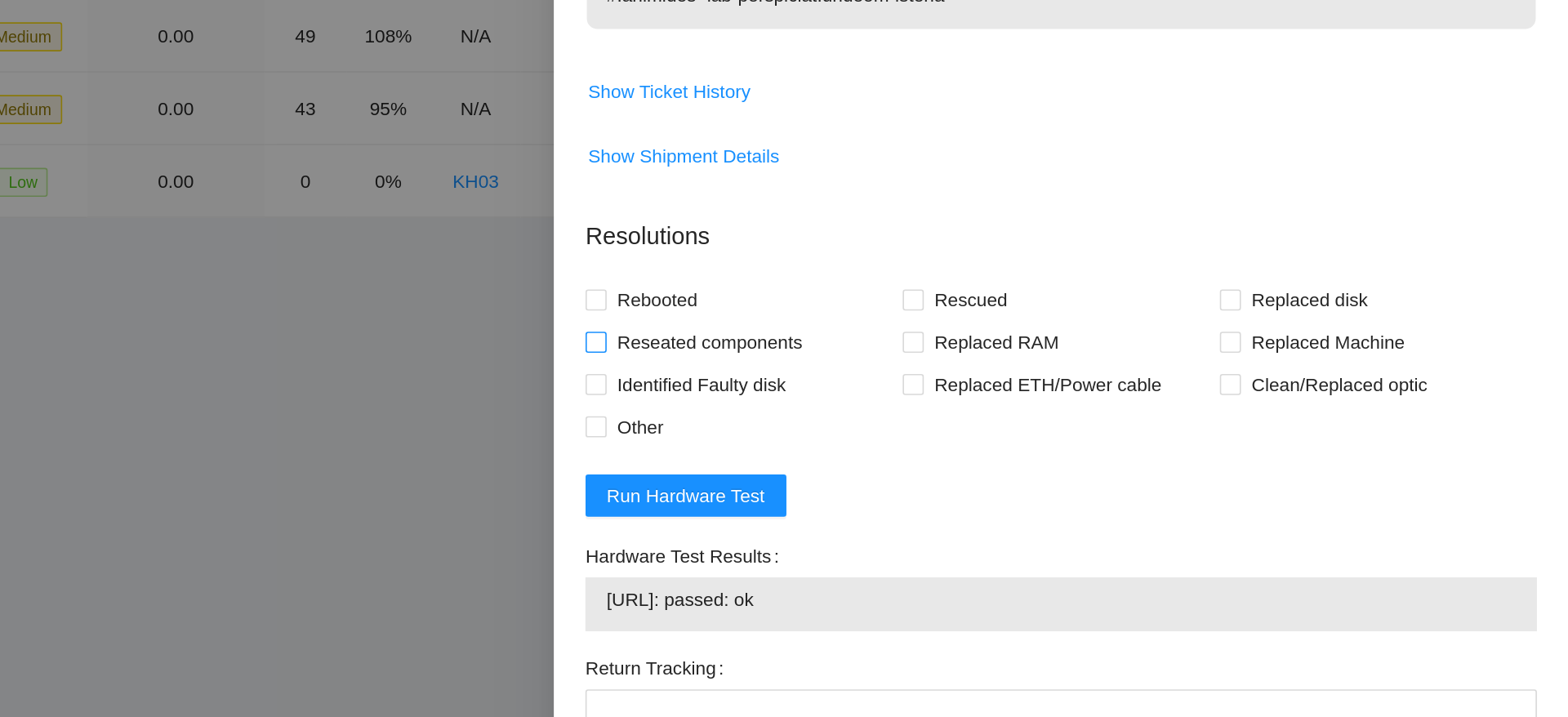
scroll to position [750, 0]
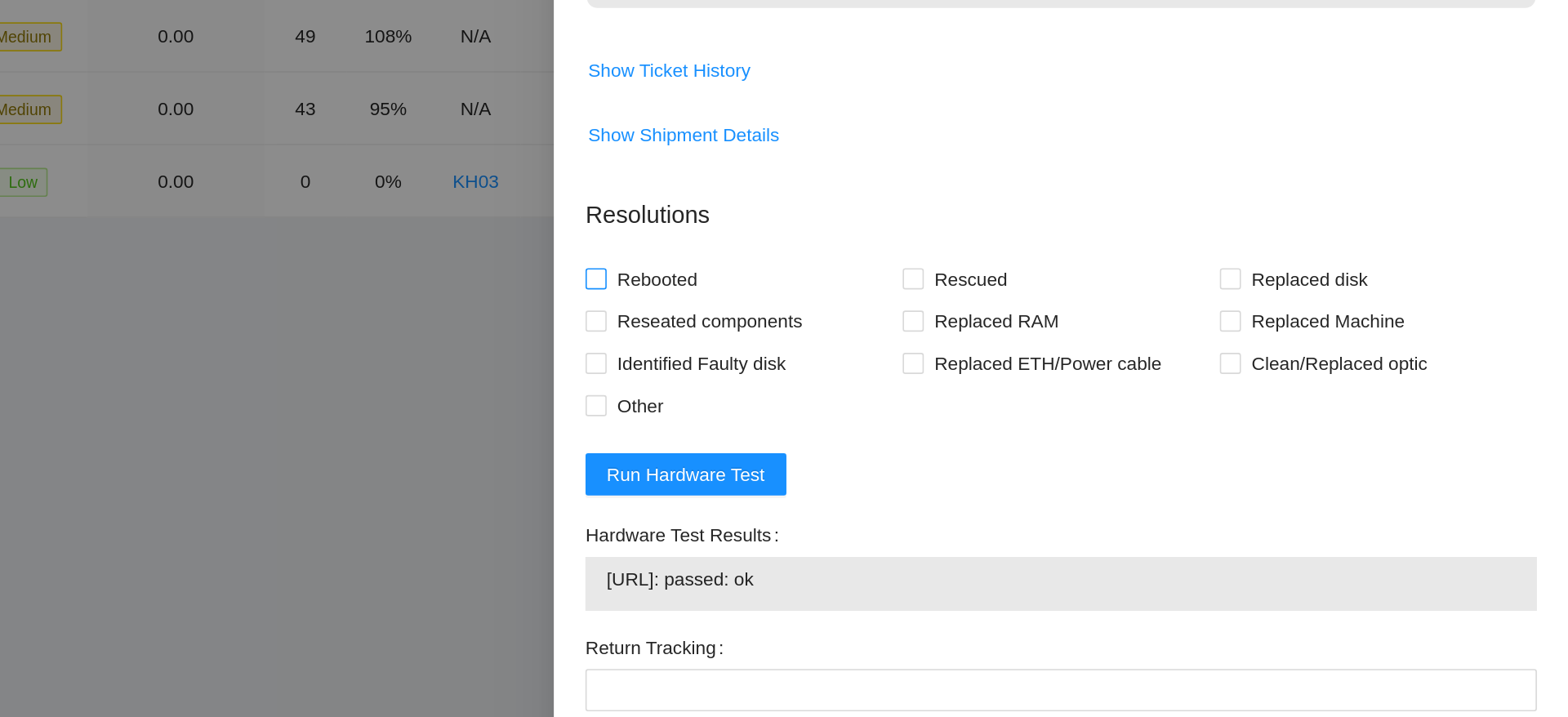
click at [995, 361] on span "Rebooted" at bounding box center [1005, 347] width 63 height 26
click at [971, 353] on input "Rebooted" at bounding box center [966, 347] width 12 height 12
checkbox input "true"
click at [1261, 480] on form "Resolutions Rebooted Rescued Replaced disk Reseated components Replaced RAM Rep…" at bounding box center [1254, 541] width 588 height 513
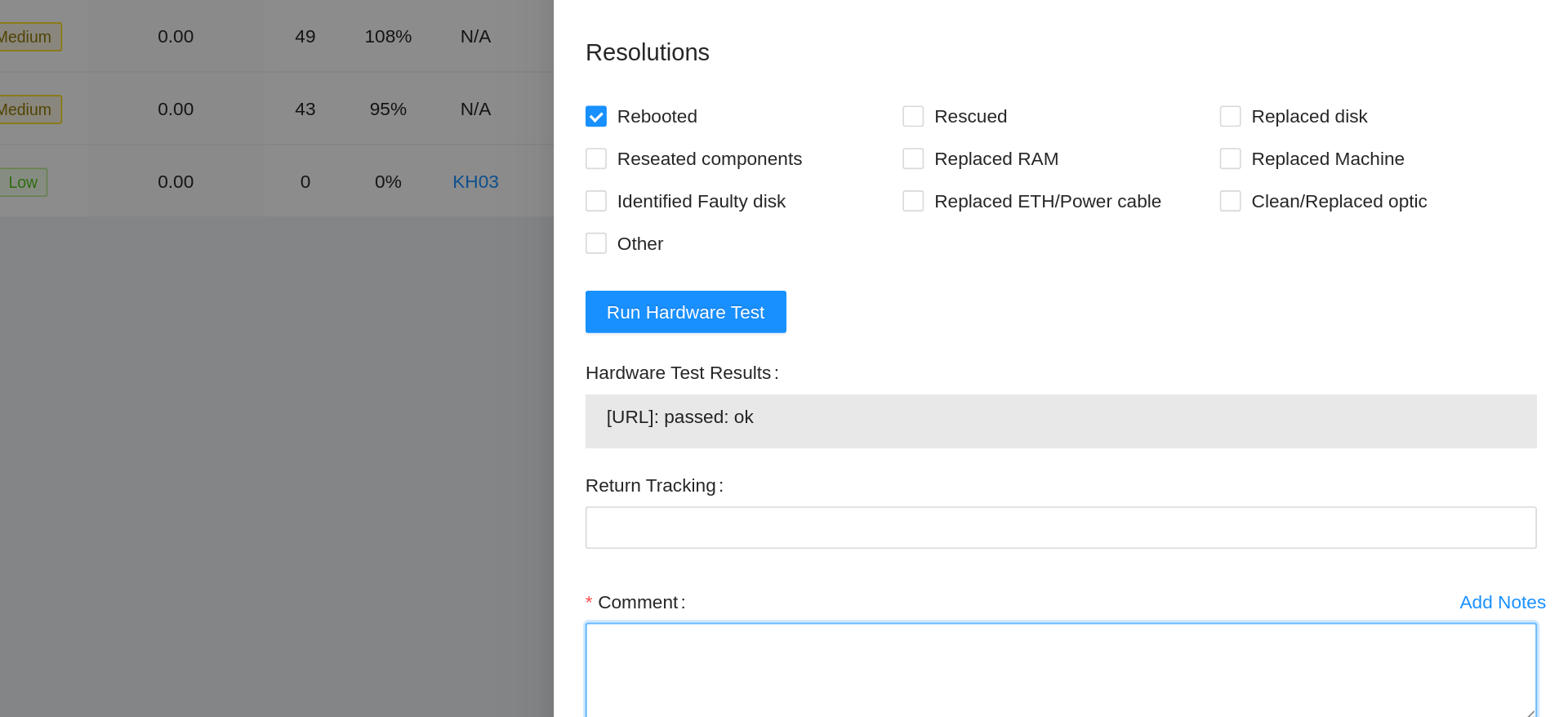
click at [1162, 563] on textarea "Comment" at bounding box center [1254, 591] width 588 height 62
click at [968, 572] on textarea "rescued each disk individually, all rescued fine no issues or rescue failed." at bounding box center [1254, 591] width 588 height 62
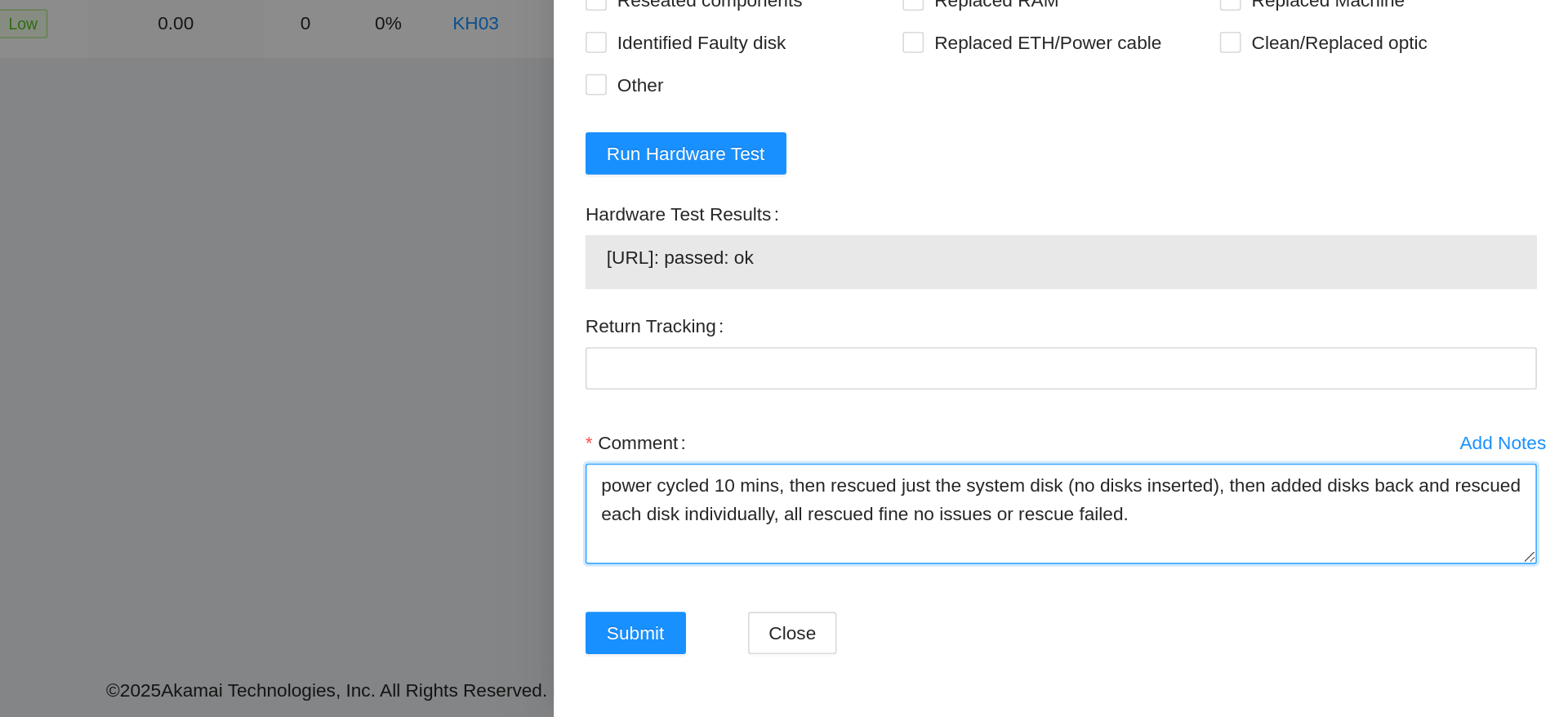
click at [1350, 591] on textarea "power cycled 10 mins, then rescued just the system disk (no disks inserted), th…" at bounding box center [1254, 591] width 588 height 62
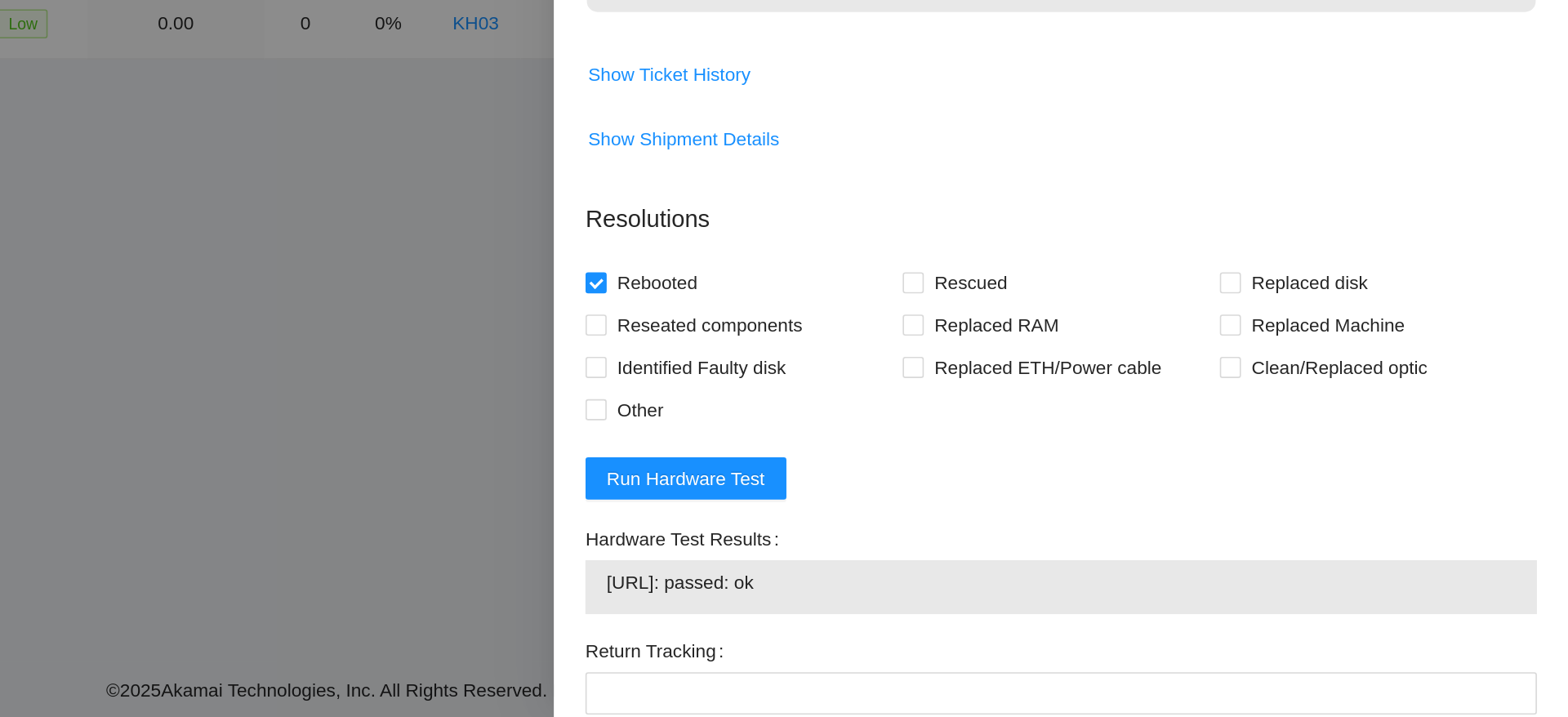
scroll to position [643, 0]
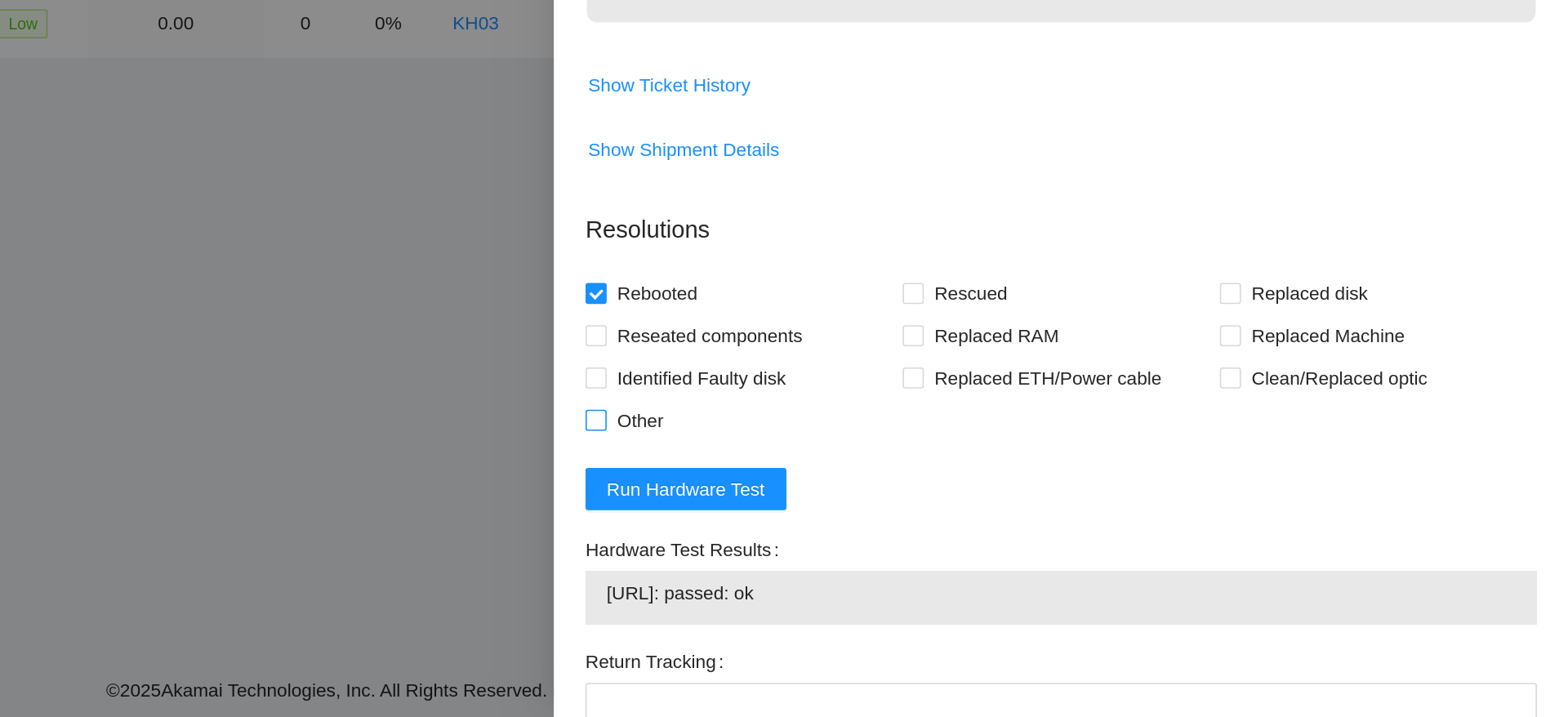
type textarea "power cycled 10 mins, then rescued just the system disk (no disks inserted), th…"
click at [977, 546] on span "Other" at bounding box center [994, 533] width 41 height 26
click at [971, 539] on input "Other" at bounding box center [966, 533] width 12 height 12
checkbox input "true"
click at [1188, 467] on span "Rescued" at bounding box center [1198, 454] width 58 height 26
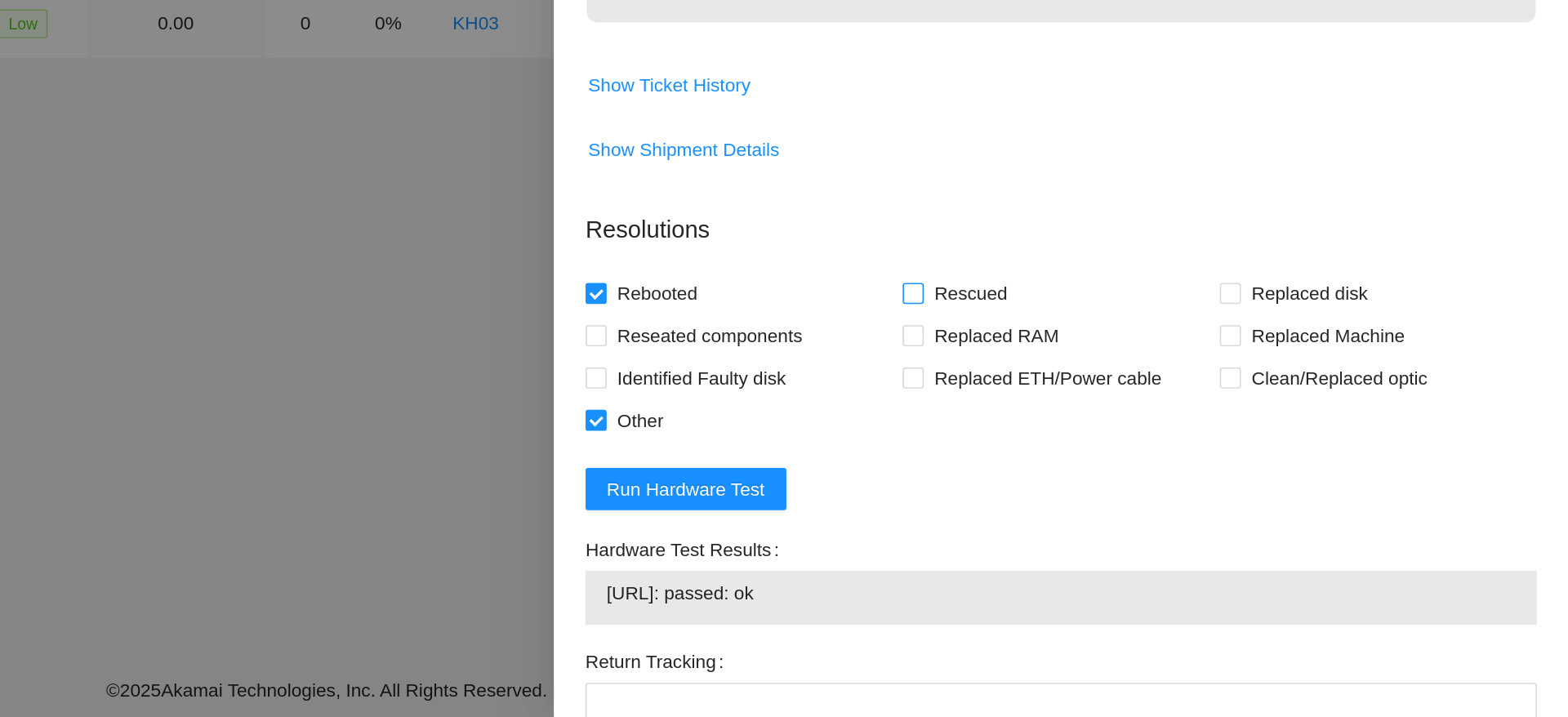
click at [1167, 460] on input "Rescued" at bounding box center [1162, 454] width 12 height 12
checkbox input "true"
click at [1042, 491] on span "Reseated components" at bounding box center [1037, 480] width 128 height 26
click at [971, 486] on input "Reseated components" at bounding box center [966, 480] width 12 height 12
checkbox input "true"
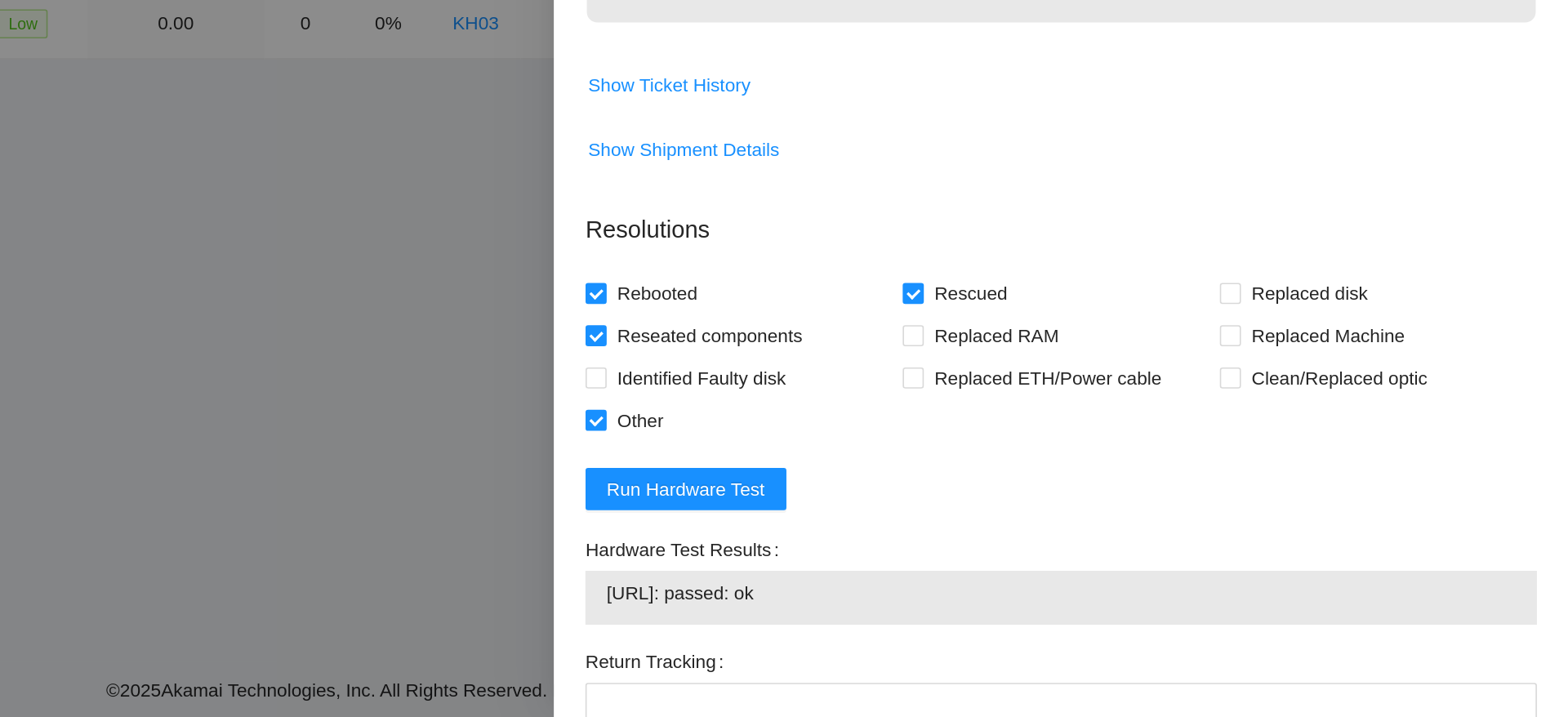
scroll to position [869, 0]
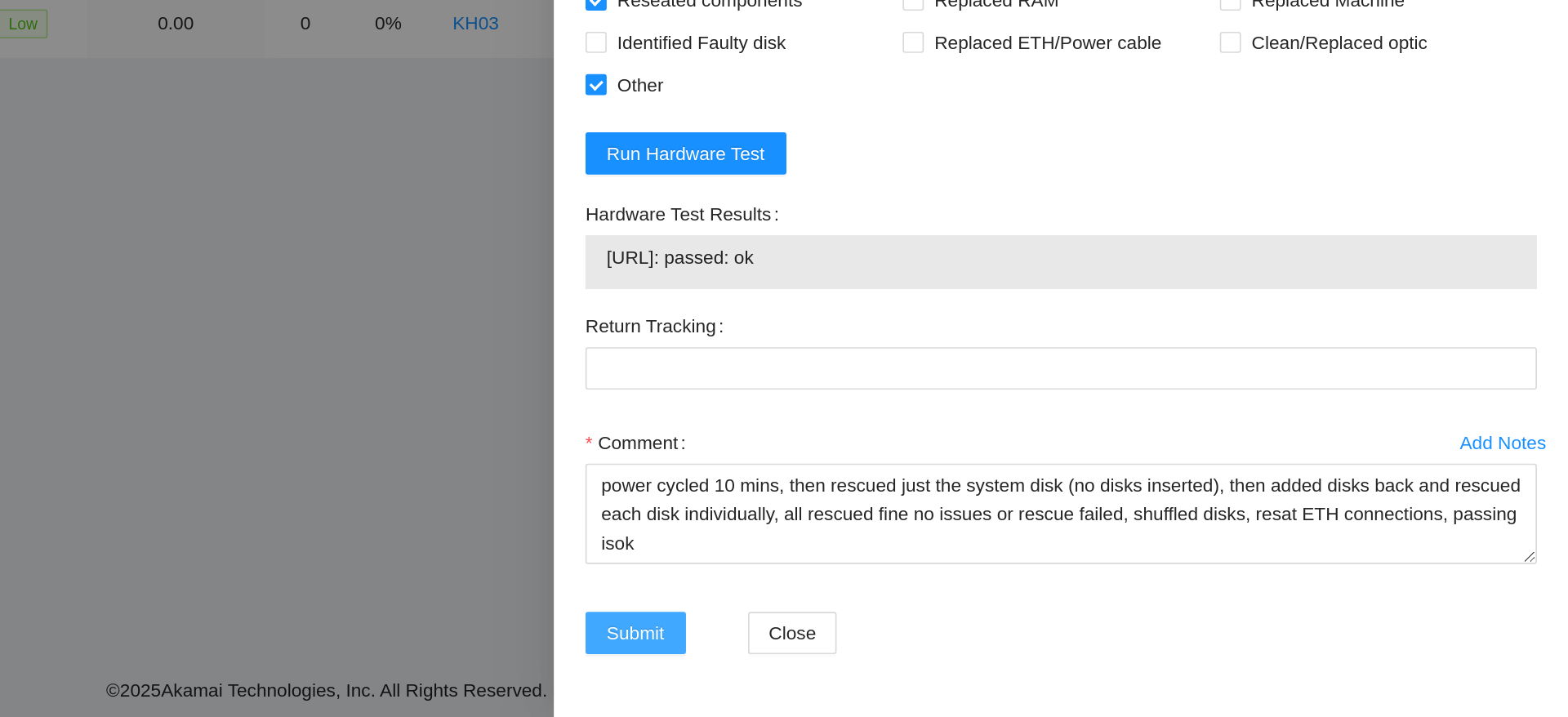
click at [984, 661] on span "Submit" at bounding box center [991, 665] width 36 height 18
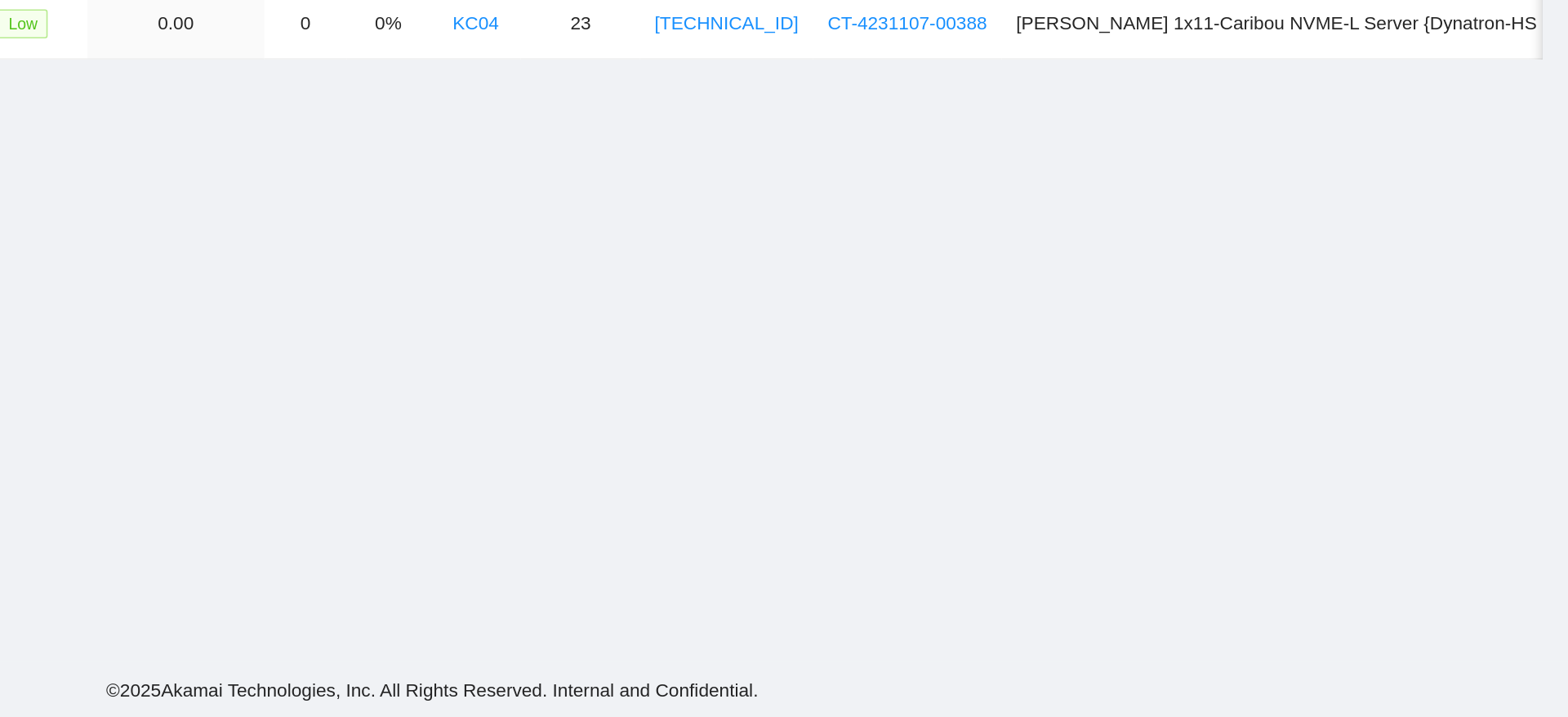
scroll to position [0, 0]
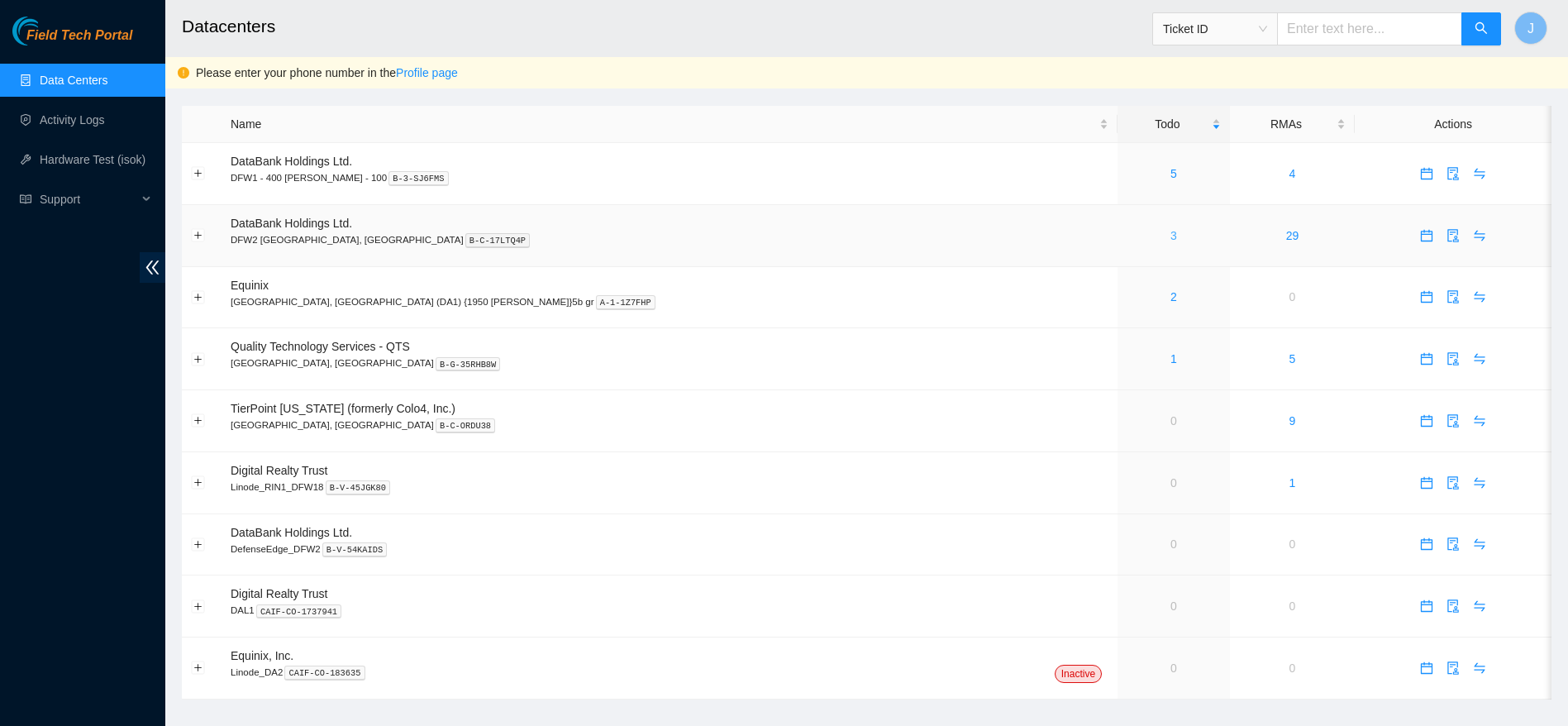
click at [1171, 234] on link "3" at bounding box center [1174, 236] width 7 height 13
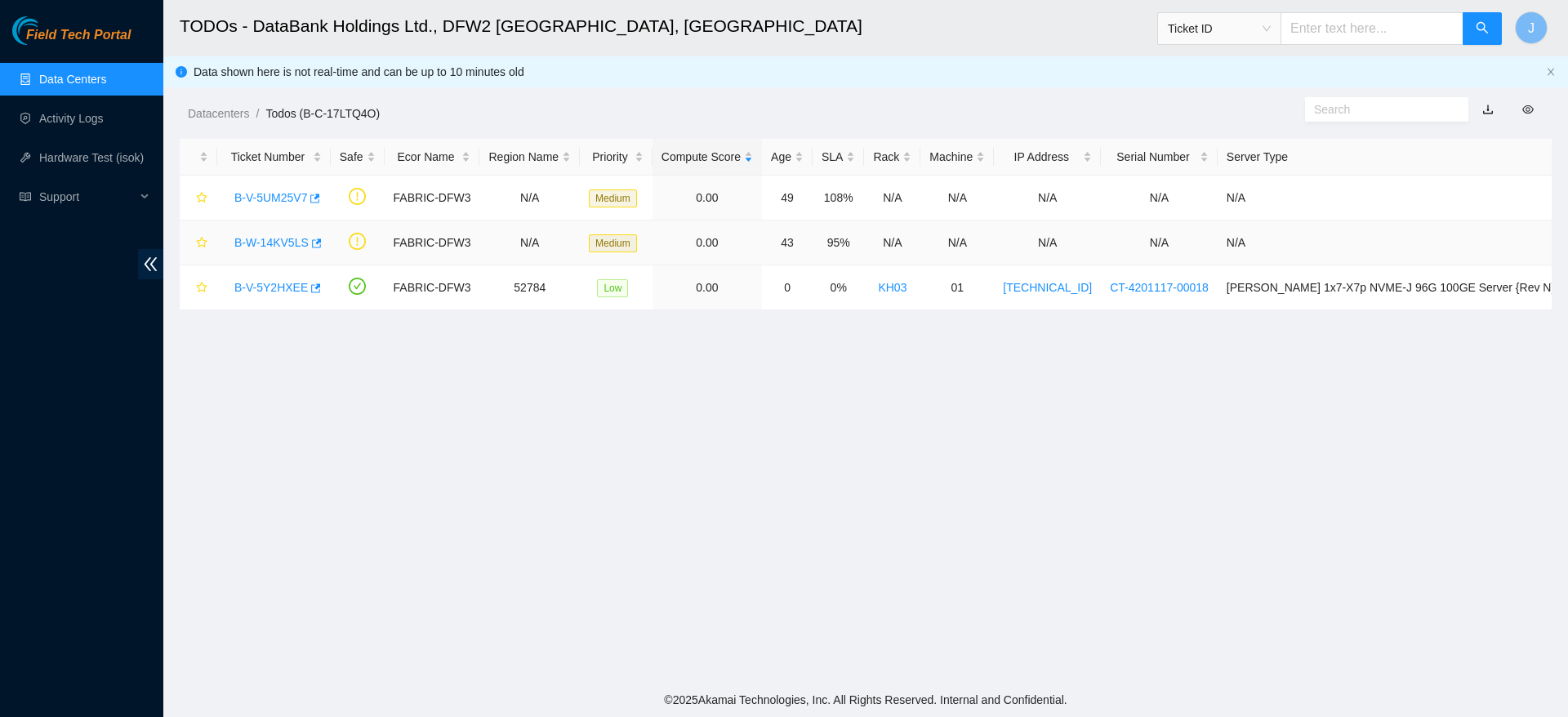
click at [278, 236] on link "B-W-14KV5LS" at bounding box center [271, 242] width 75 height 13
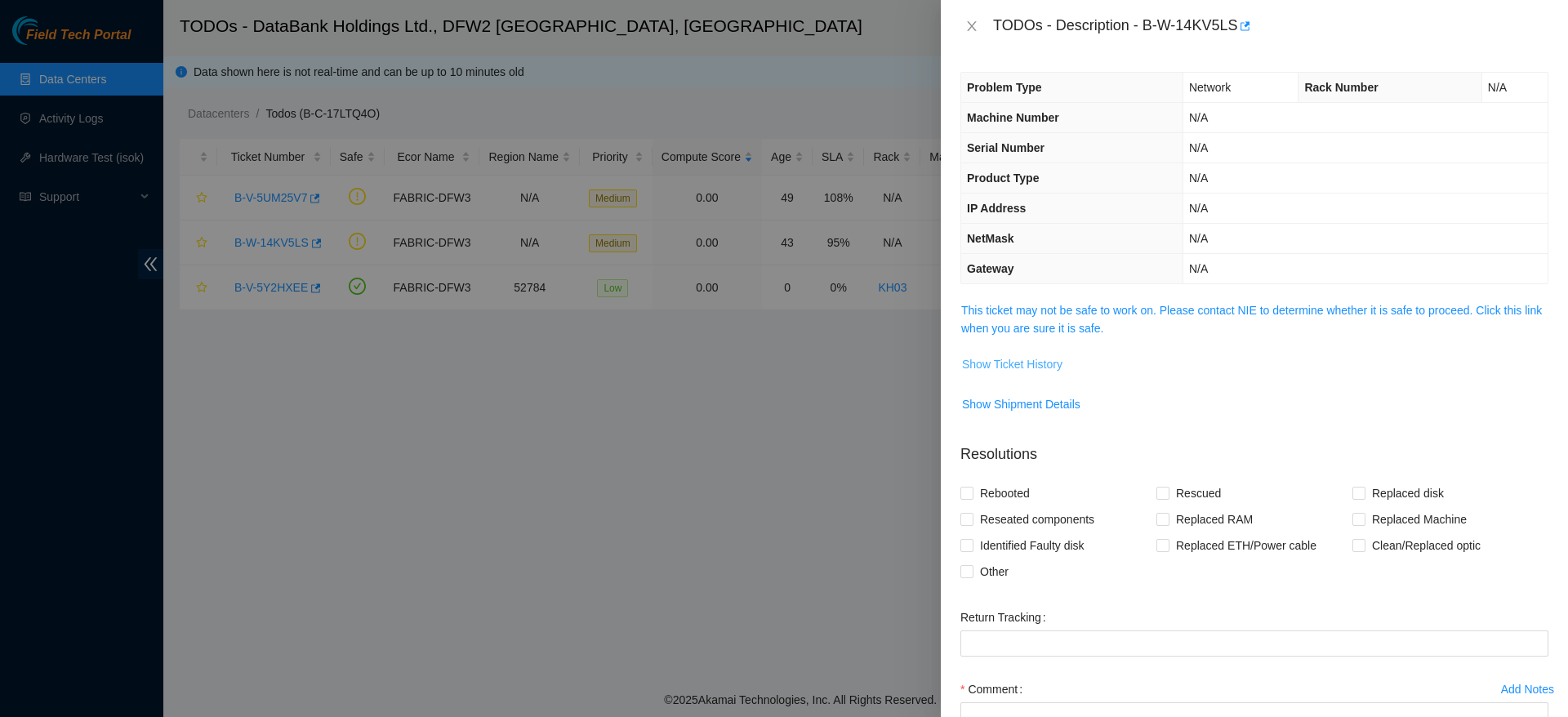
click at [1029, 365] on span "Show Ticket History" at bounding box center [1011, 364] width 100 height 18
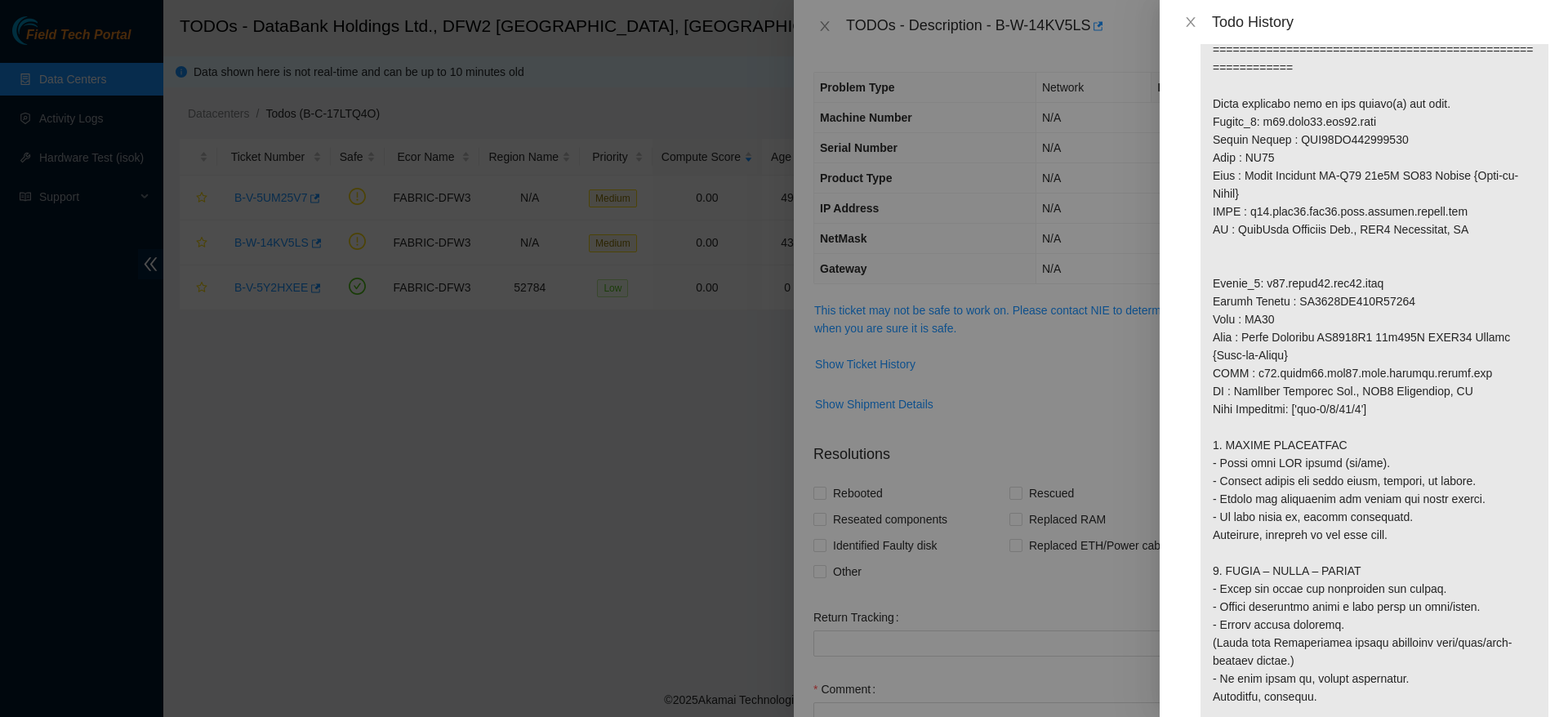
scroll to position [1085, 0]
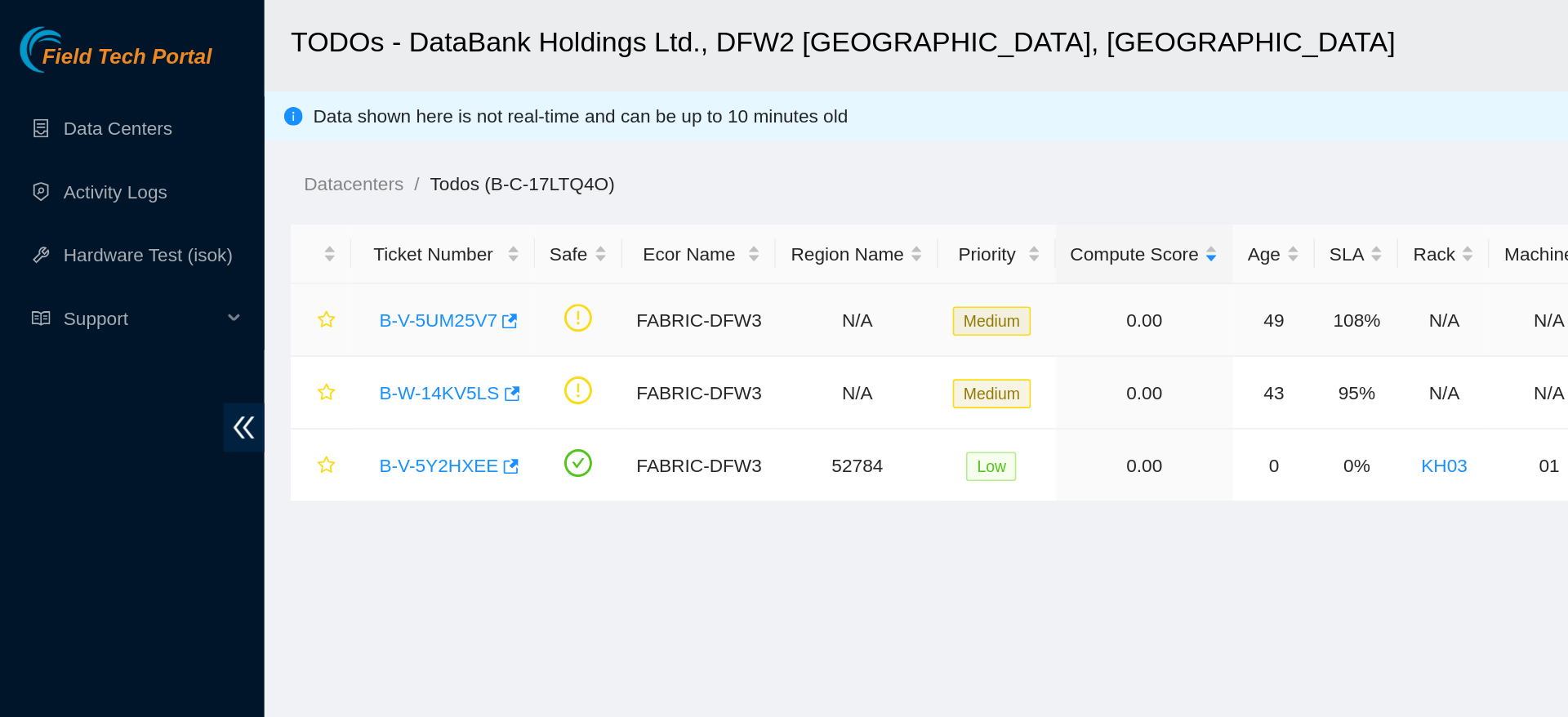
click at [270, 197] on link "B-V-5UM25V7" at bounding box center [270, 198] width 73 height 13
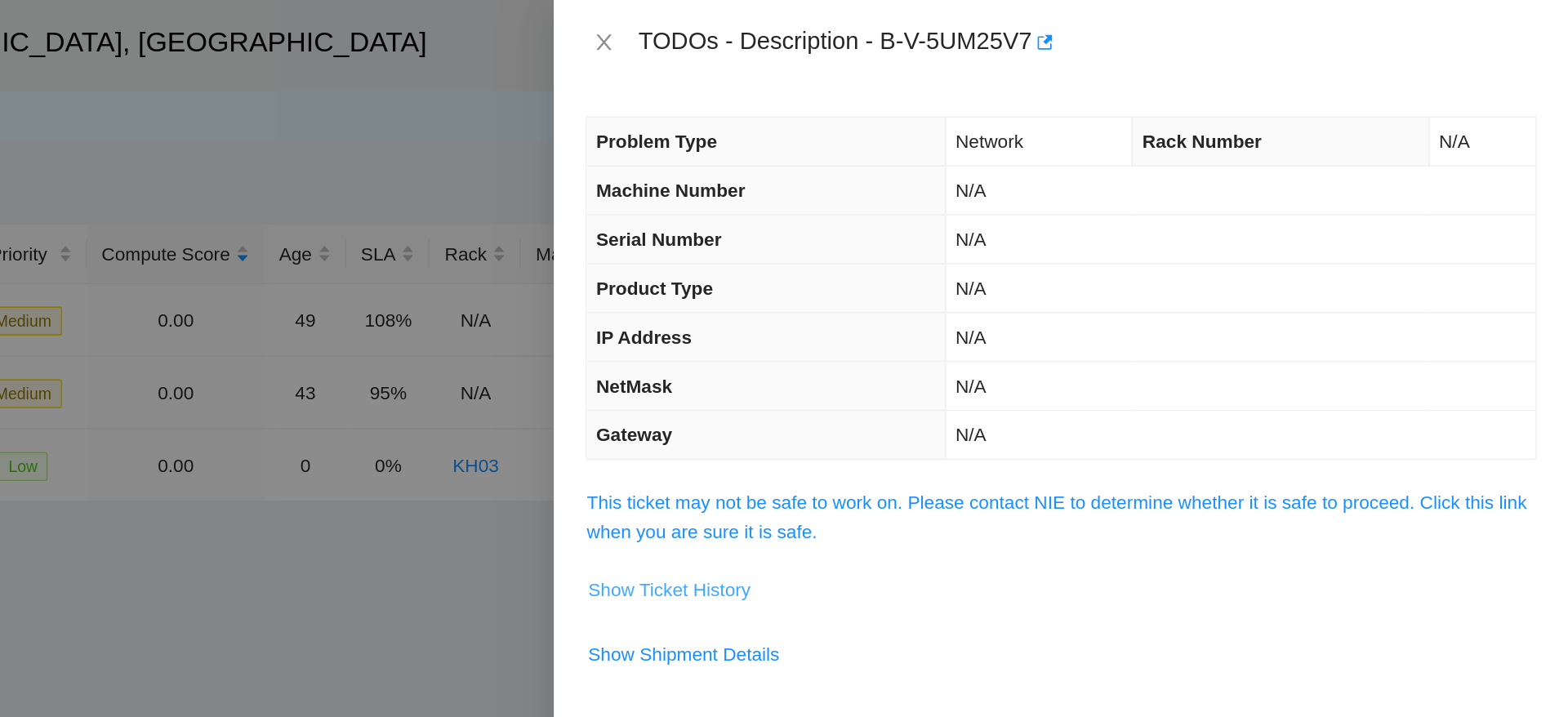
click at [1020, 370] on span "Show Ticket History" at bounding box center [1011, 364] width 100 height 18
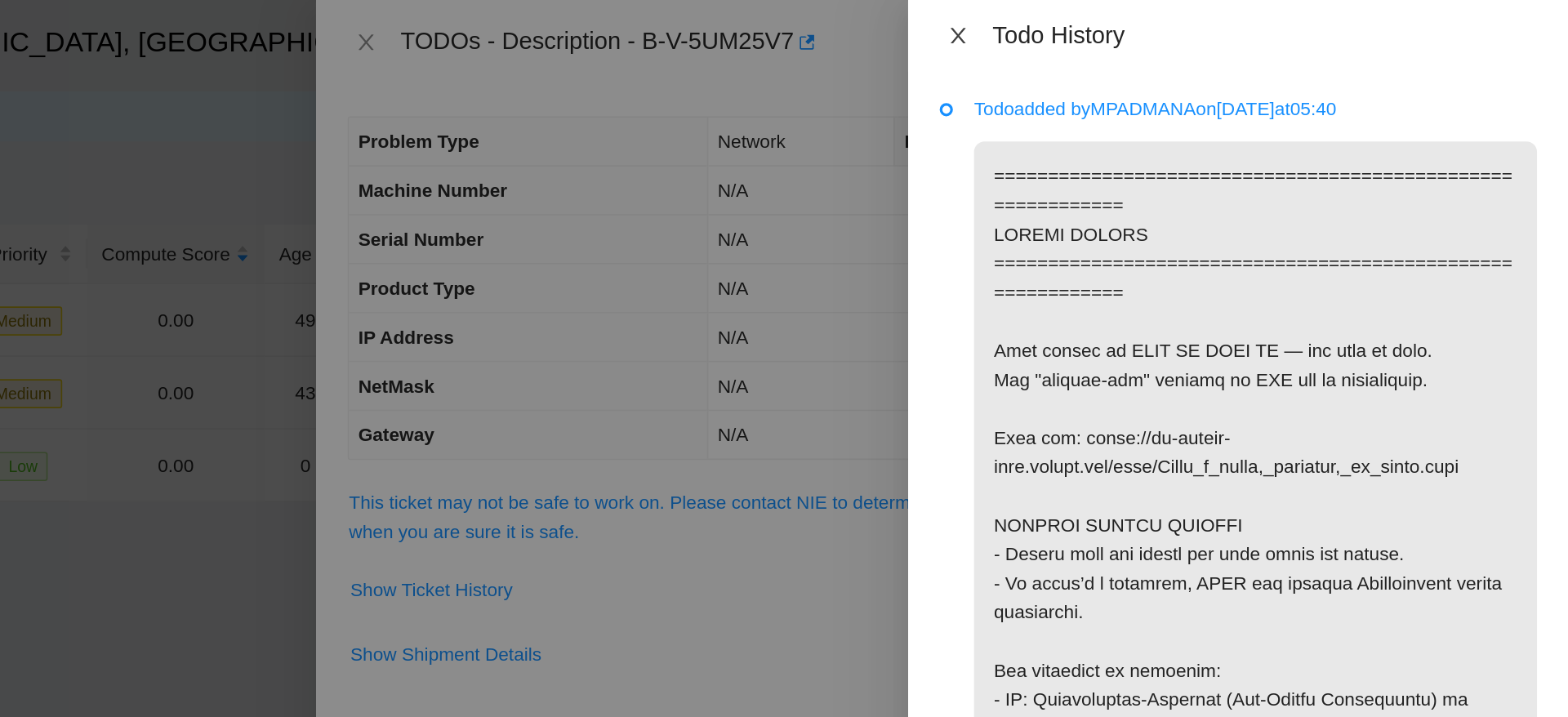
click at [1188, 27] on icon "close" at bounding box center [1191, 22] width 13 height 13
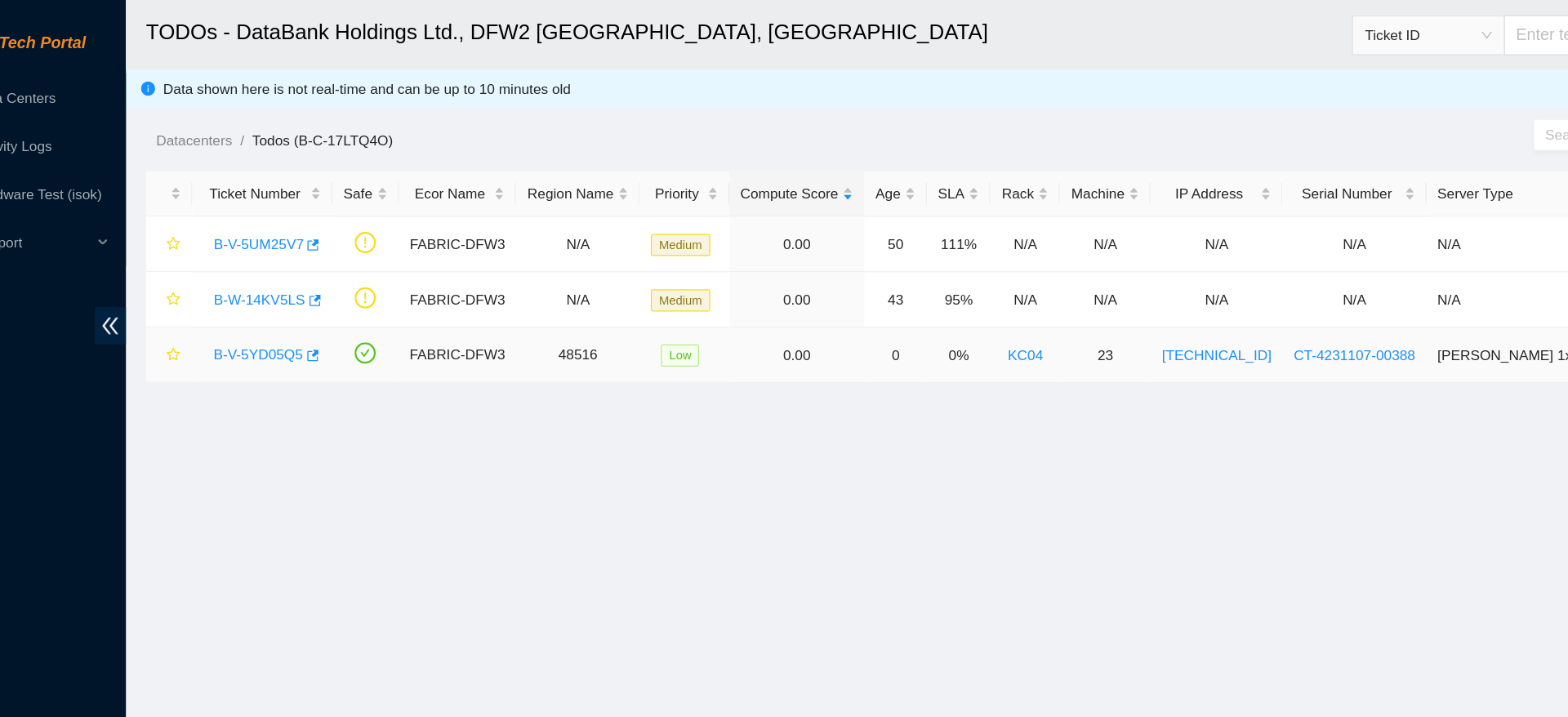
click at [270, 285] on link "B-V-5YD05Q5" at bounding box center [270, 288] width 73 height 13
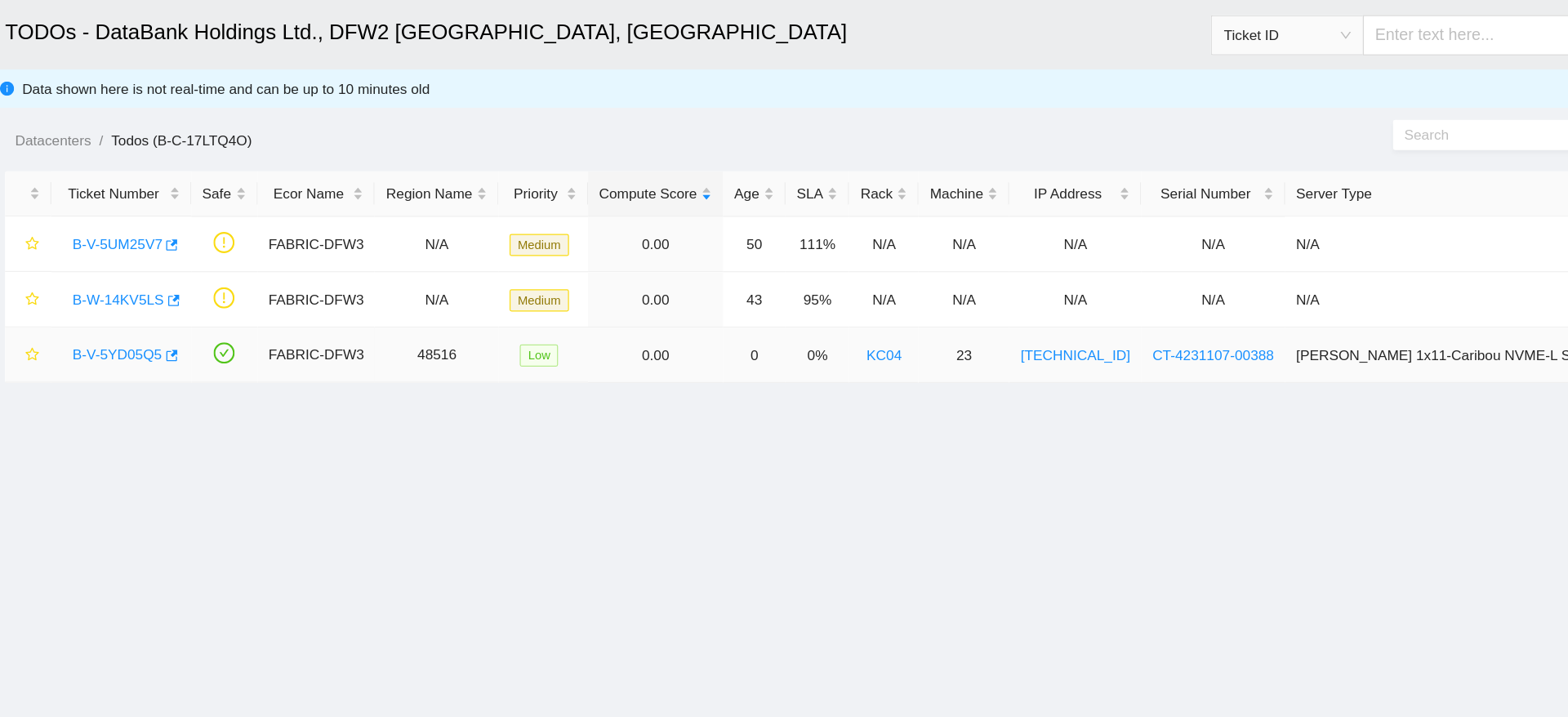
click at [250, 282] on link "B-V-5YD05Q5" at bounding box center [270, 288] width 73 height 13
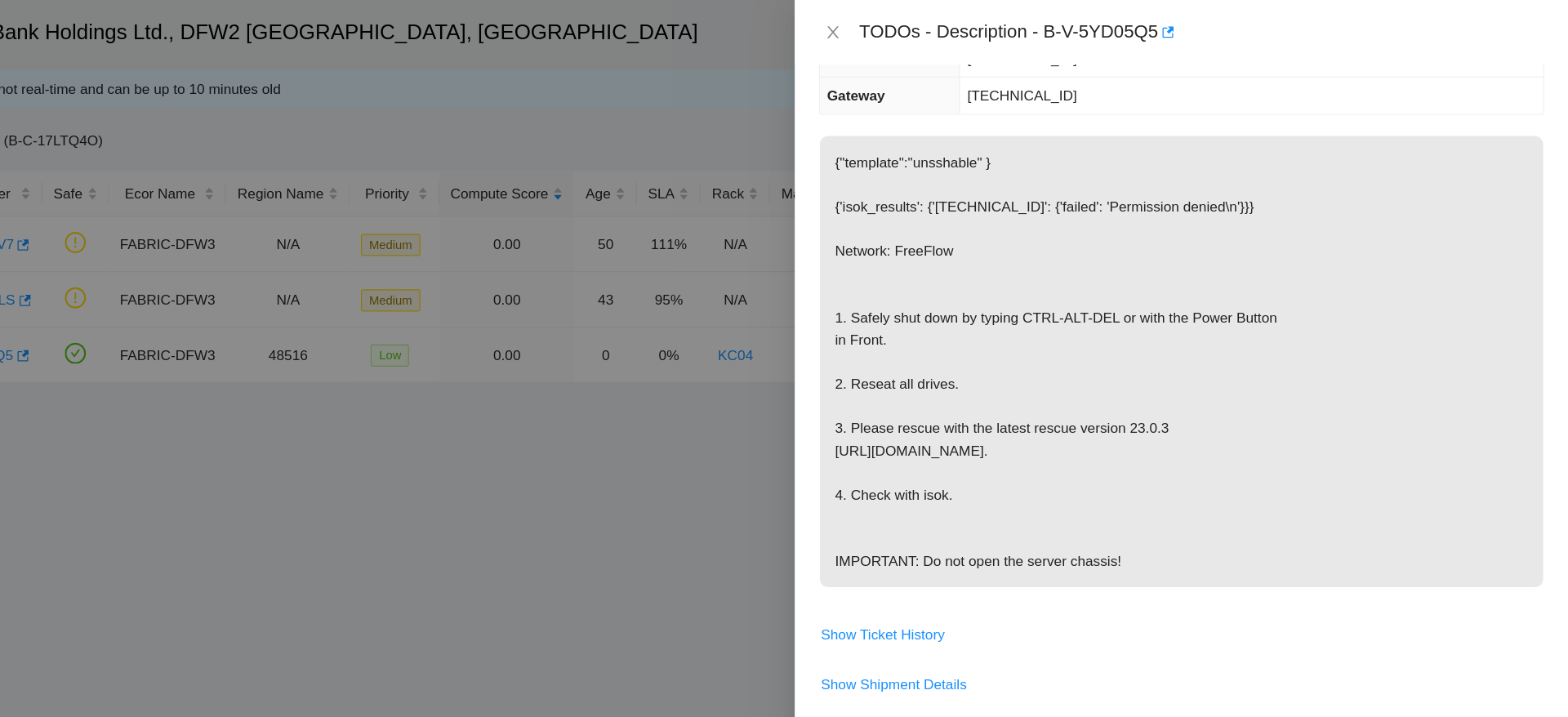
scroll to position [215, 0]
